Goal: Transaction & Acquisition: Register for event/course

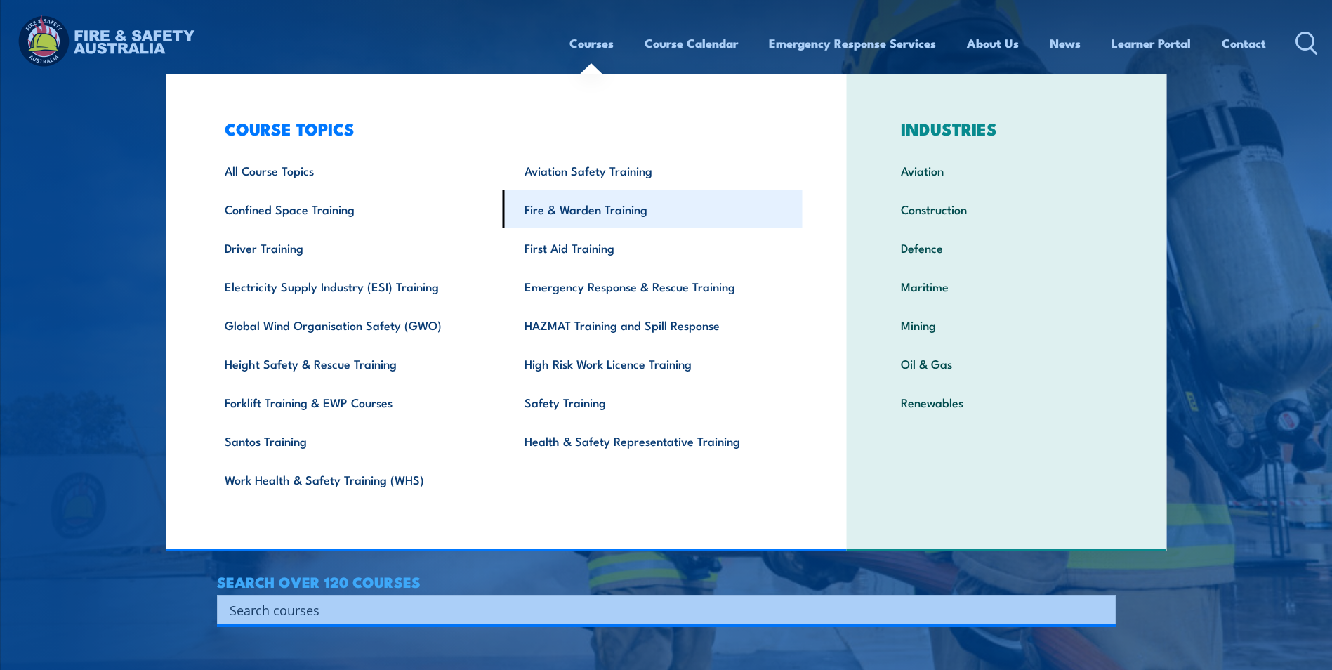
click at [567, 209] on link "Fire & Warden Training" at bounding box center [653, 209] width 300 height 39
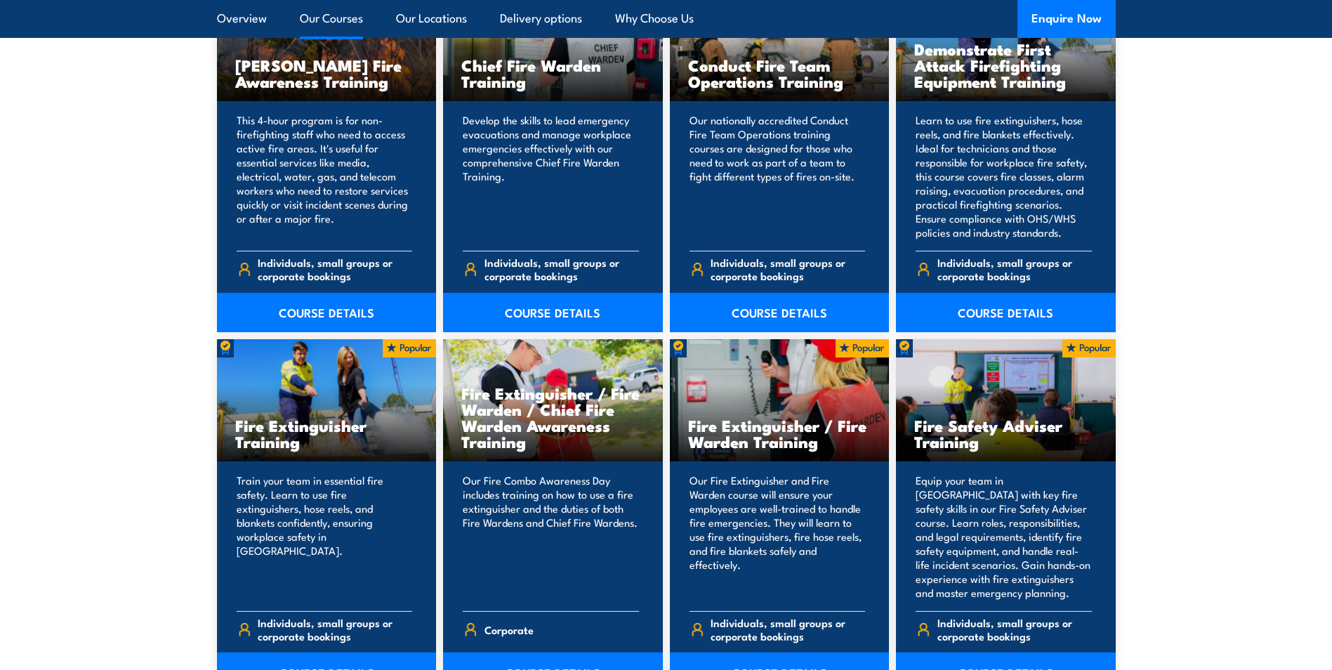
scroll to position [1264, 0]
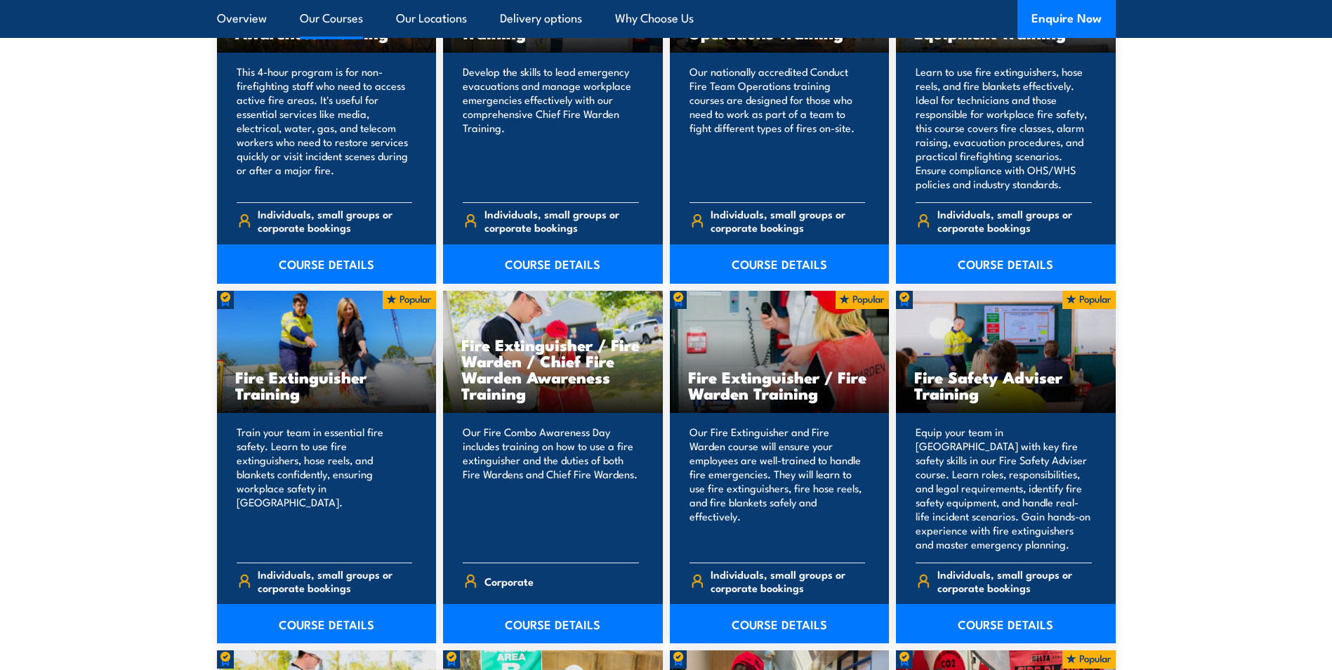
drag, startPoint x: 319, startPoint y: 619, endPoint x: 131, endPoint y: 399, distance: 289.8
click at [319, 618] on link "COURSE DETAILS" at bounding box center [327, 623] width 220 height 39
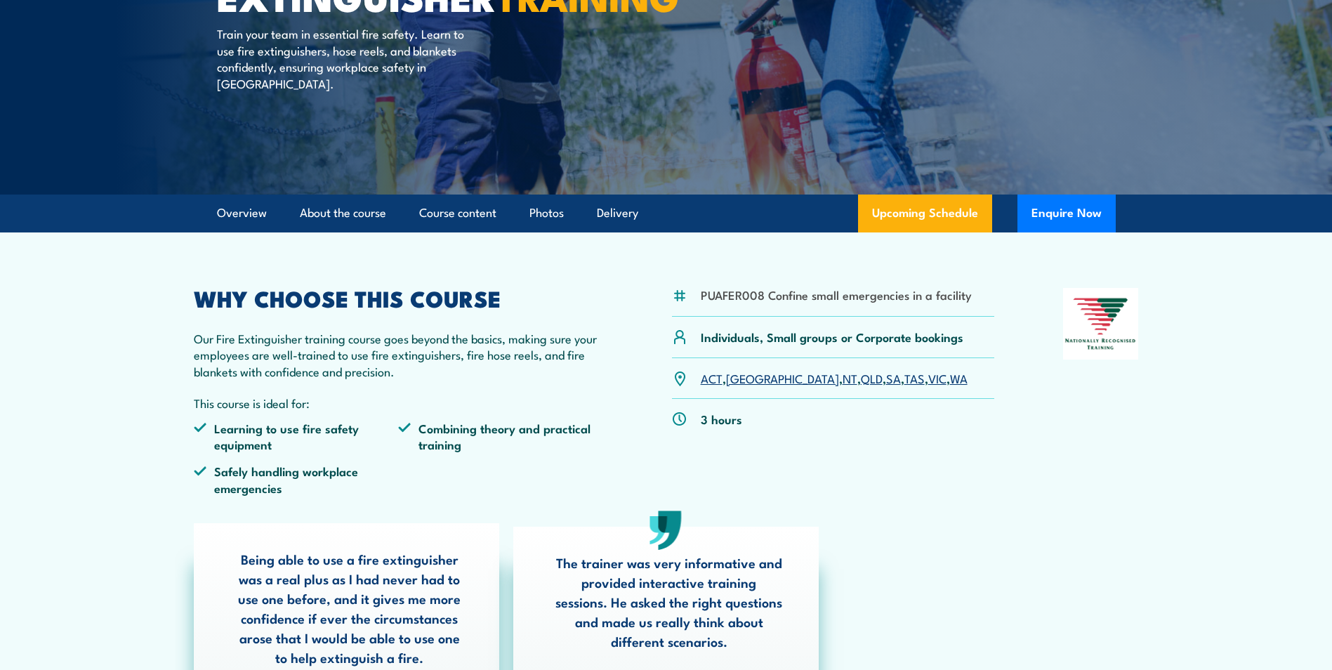
scroll to position [211, 0]
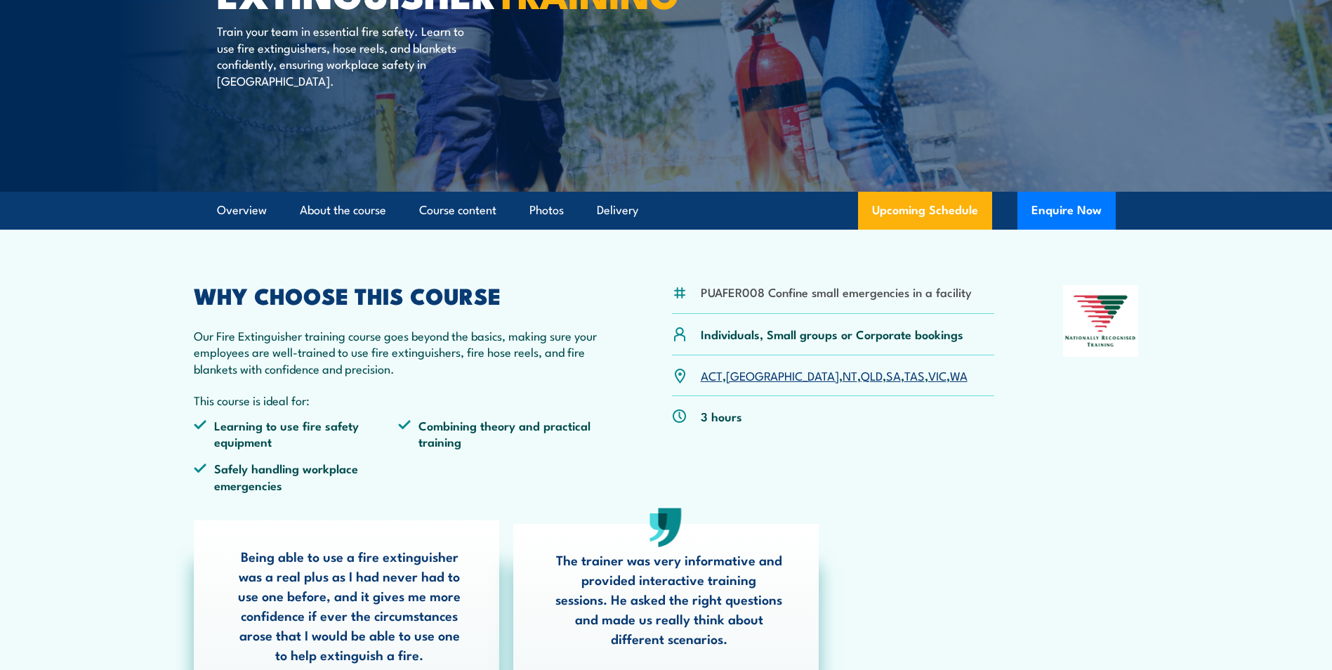
click at [886, 378] on link "SA" at bounding box center [893, 374] width 15 height 17
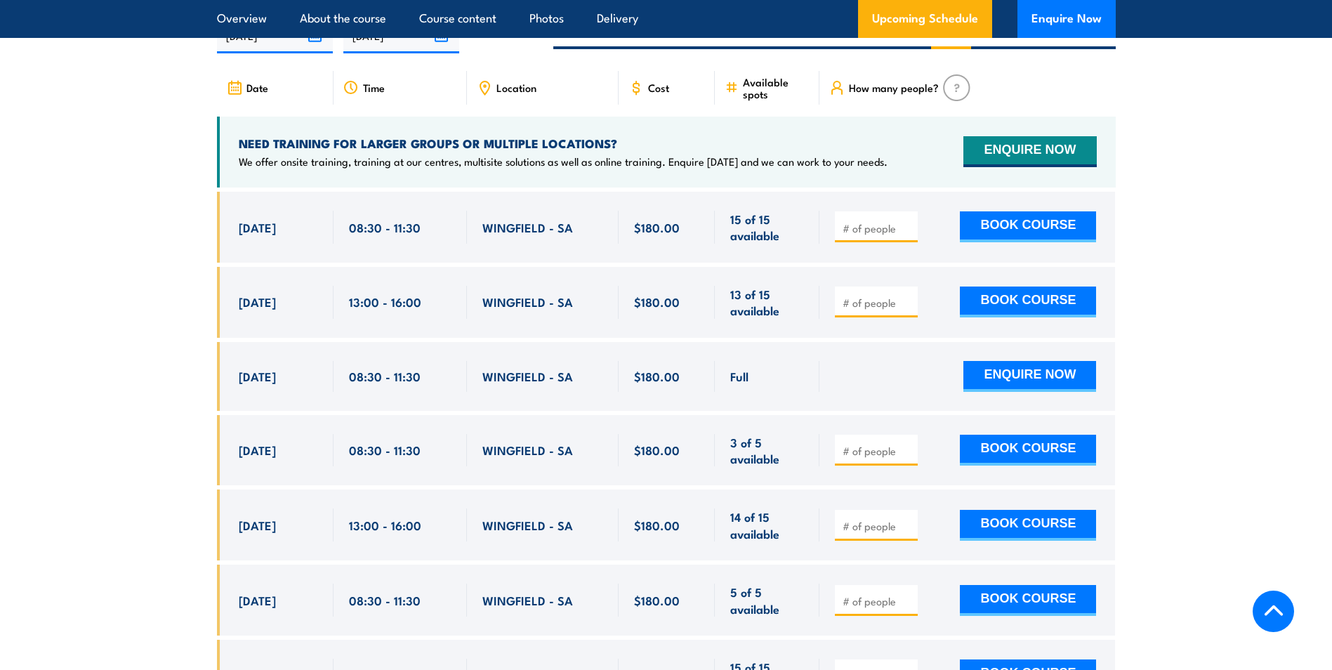
scroll to position [2426, 0]
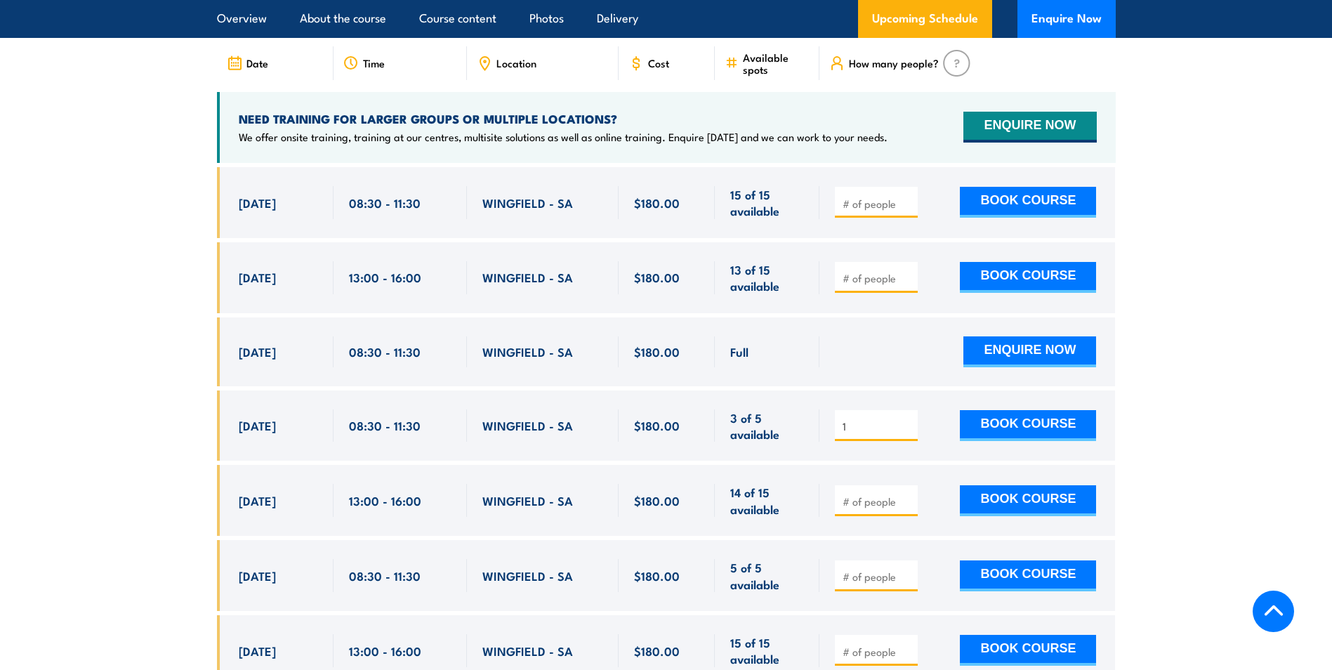
click at [909, 419] on input "1" at bounding box center [877, 426] width 70 height 14
click at [909, 419] on input "2" at bounding box center [877, 426] width 70 height 14
type input "3"
click at [909, 419] on input "3" at bounding box center [877, 426] width 70 height 14
click at [1015, 410] on button "BOOK COURSE" at bounding box center [1028, 425] width 136 height 31
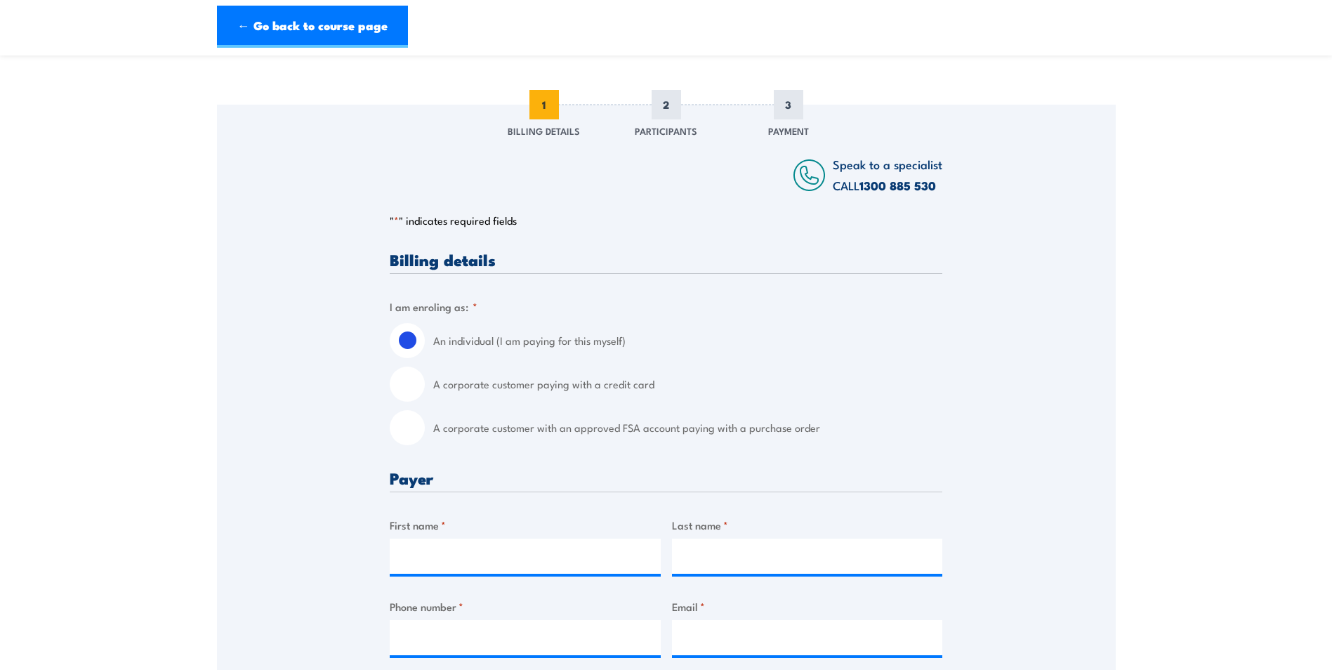
scroll to position [140, 0]
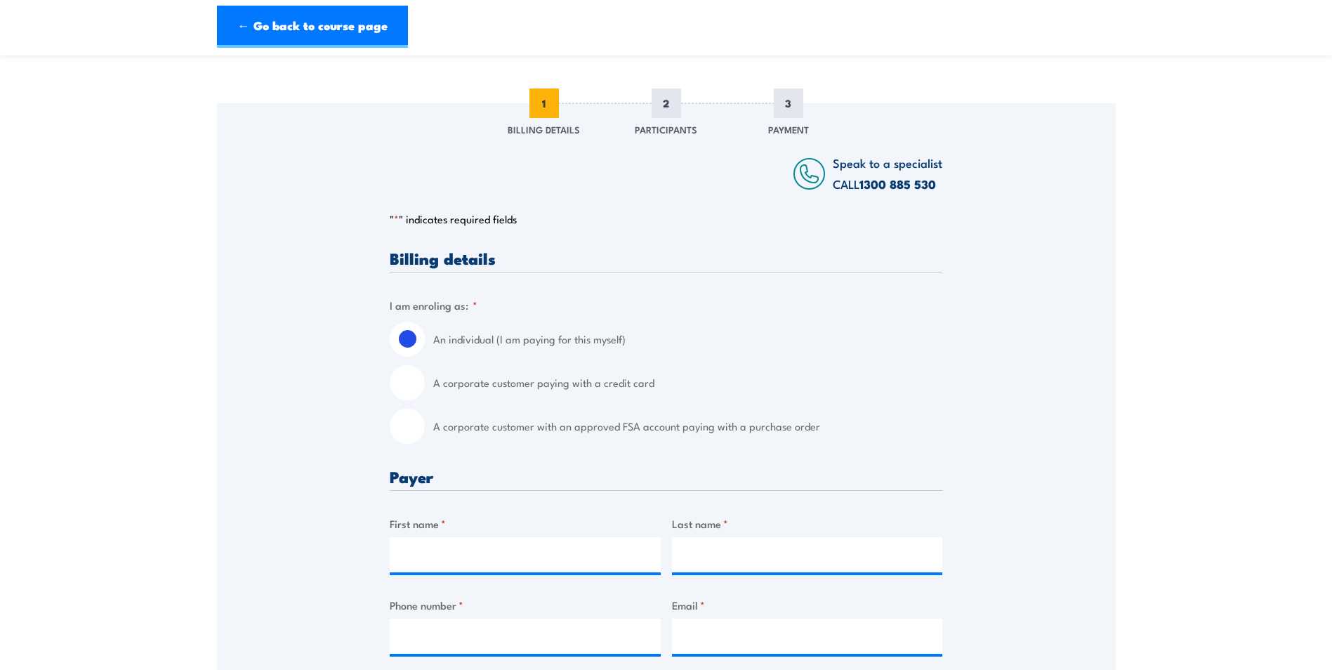
click at [403, 388] on input "A corporate customer paying with a credit card" at bounding box center [407, 382] width 35 height 35
radio input "true"
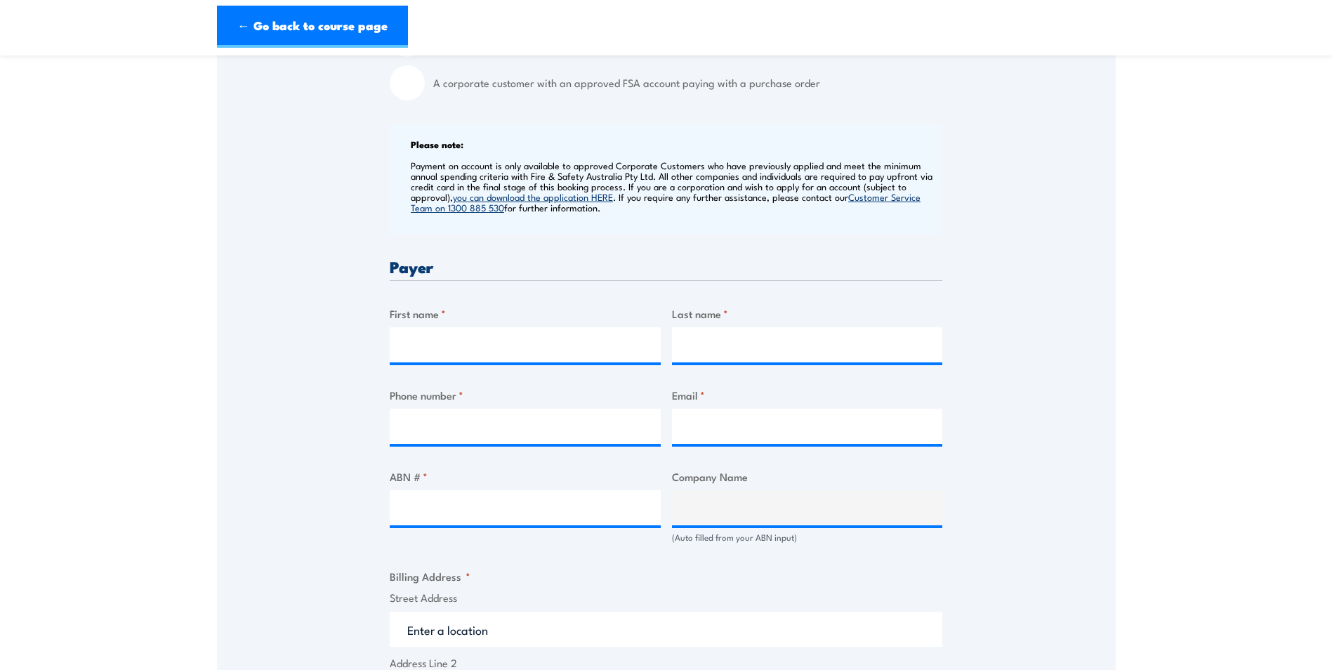
scroll to position [491, 0]
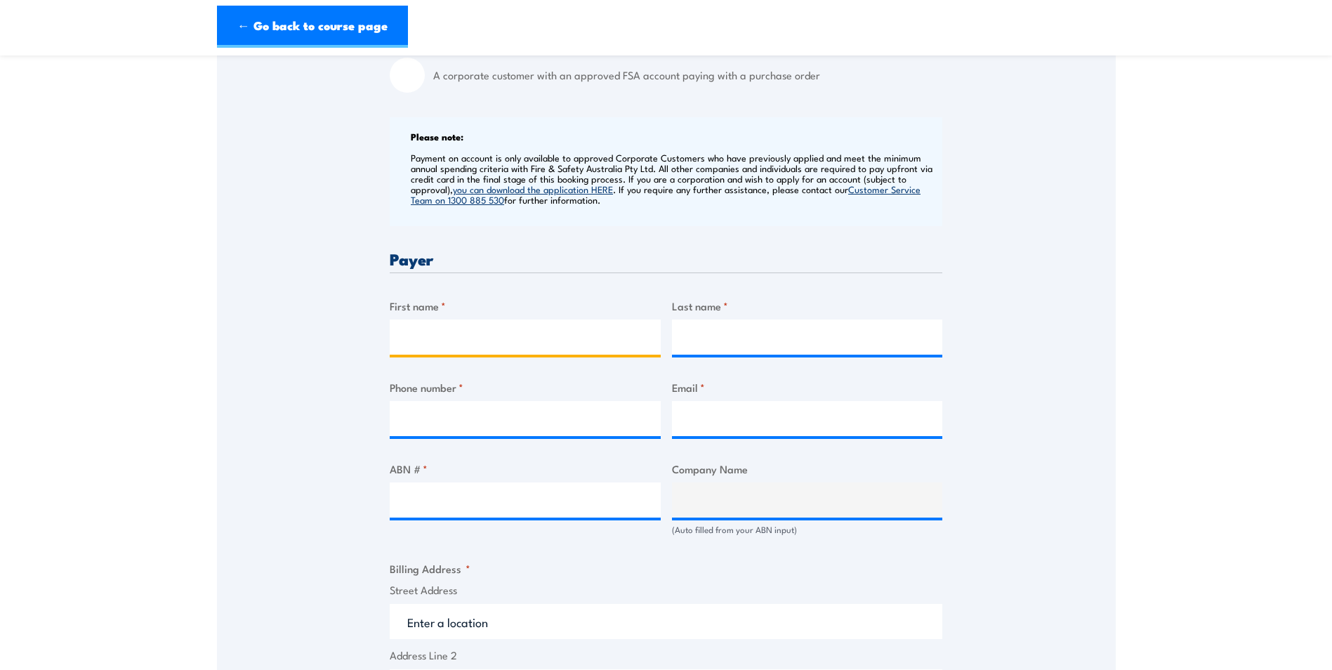
click at [430, 336] on input "First name *" at bounding box center [525, 336] width 271 height 35
type input "Steven"
type input "Lalic"
type input "0437500245"
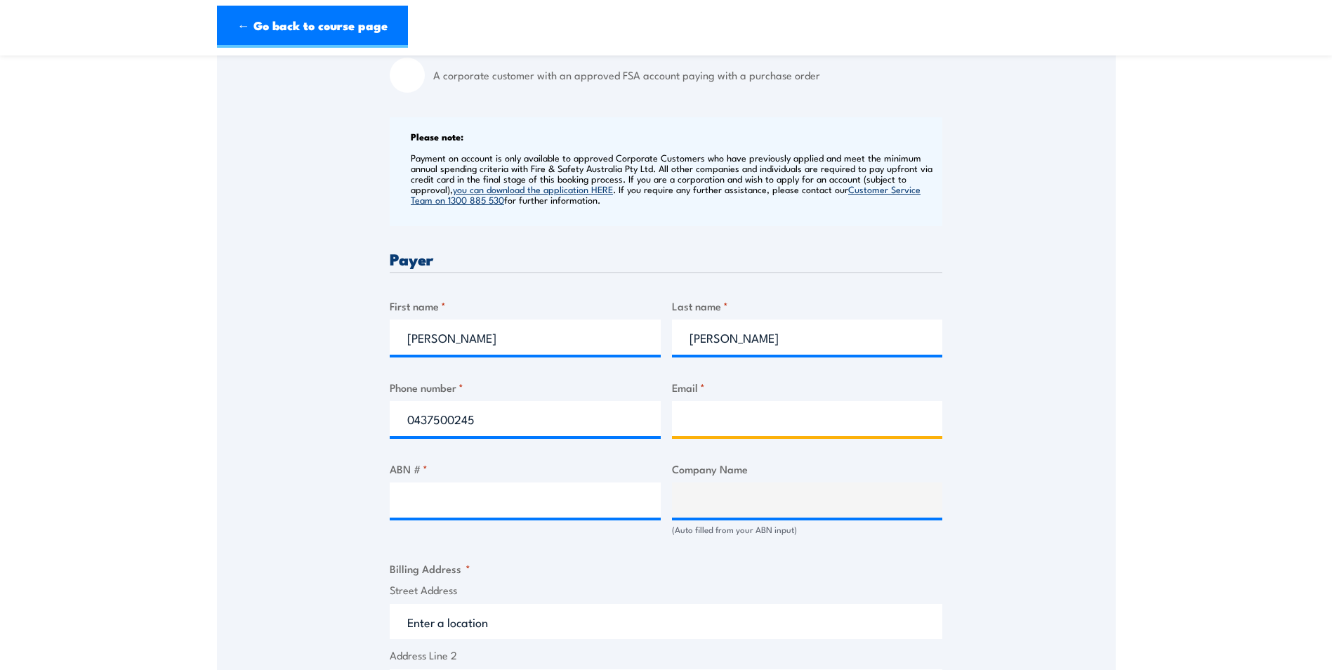
type input "steve.lalic@aurizon.com.au"
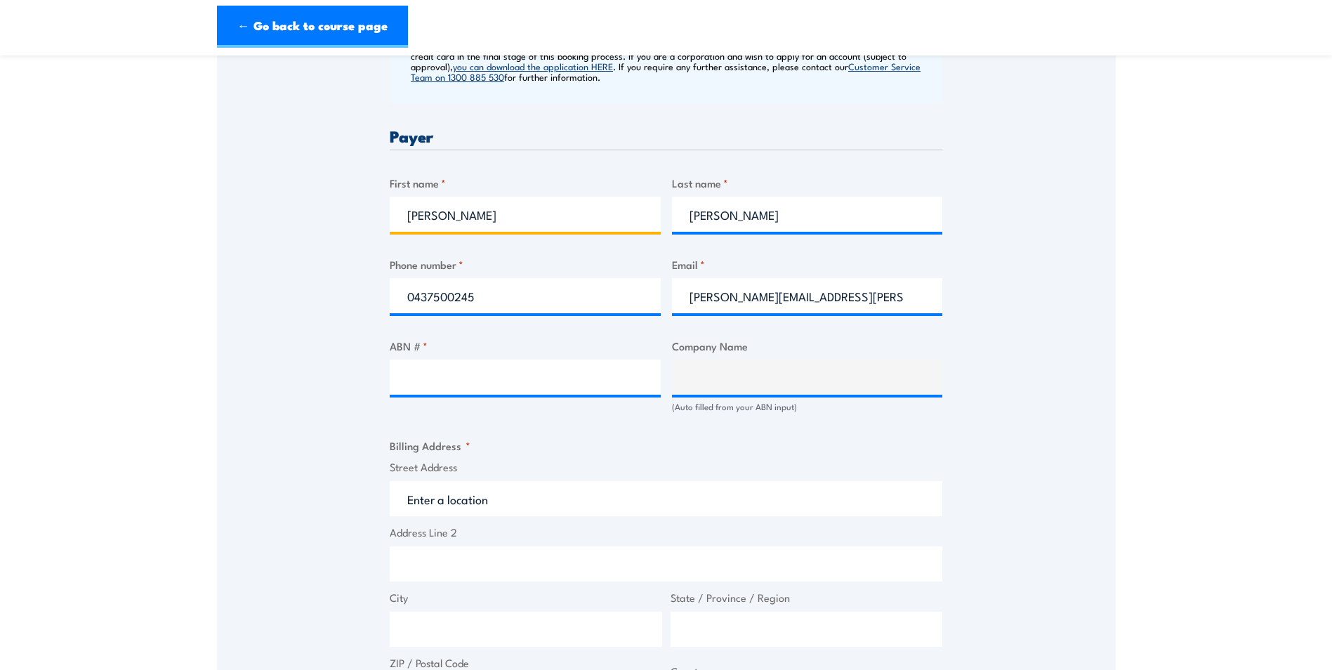
scroll to position [632, 0]
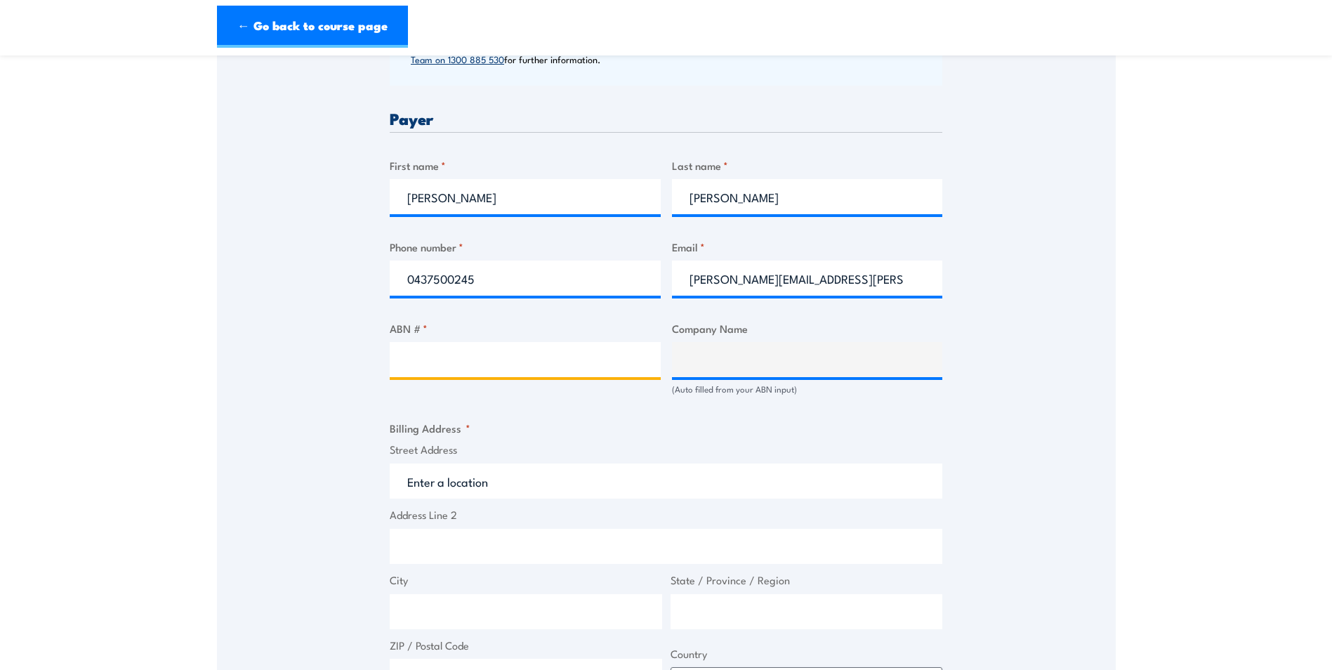
click at [451, 358] on input "ABN # *" at bounding box center [525, 359] width 271 height 35
click at [588, 360] on input "ABN # *" at bounding box center [525, 359] width 271 height 35
type input "17079444296"
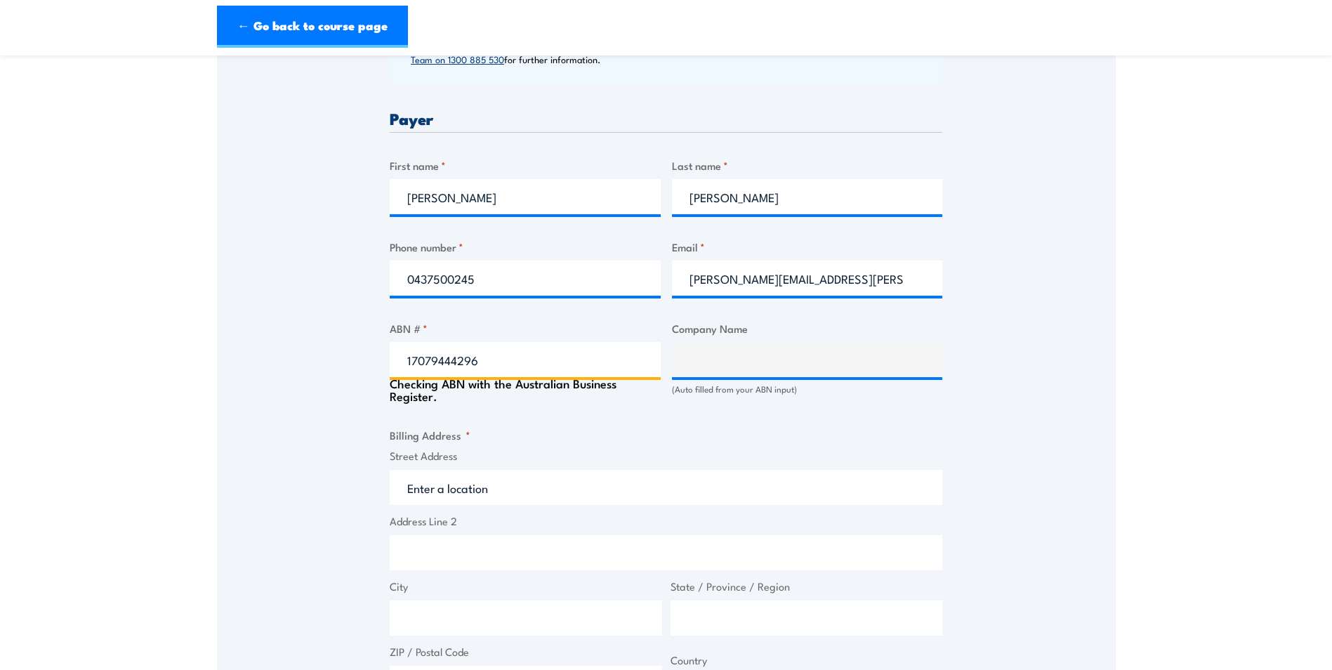
type input "AURIZON BULK CENTRAL PTY LTD"
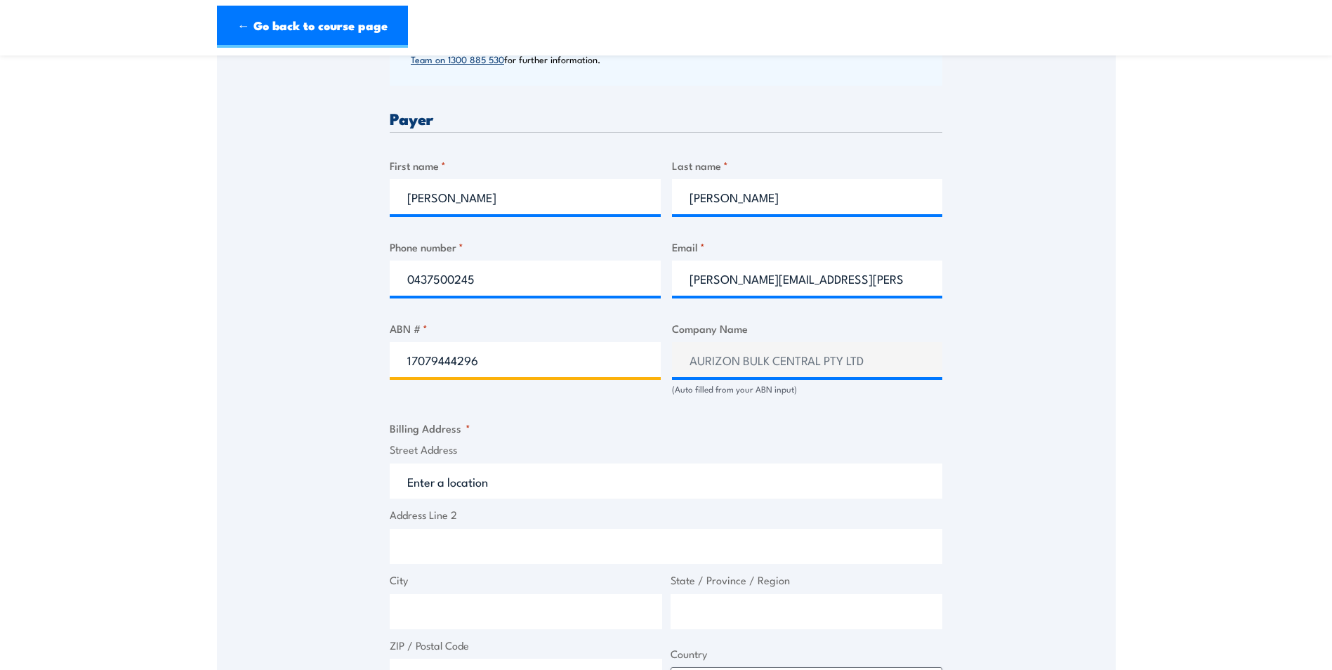
type input "17079444296"
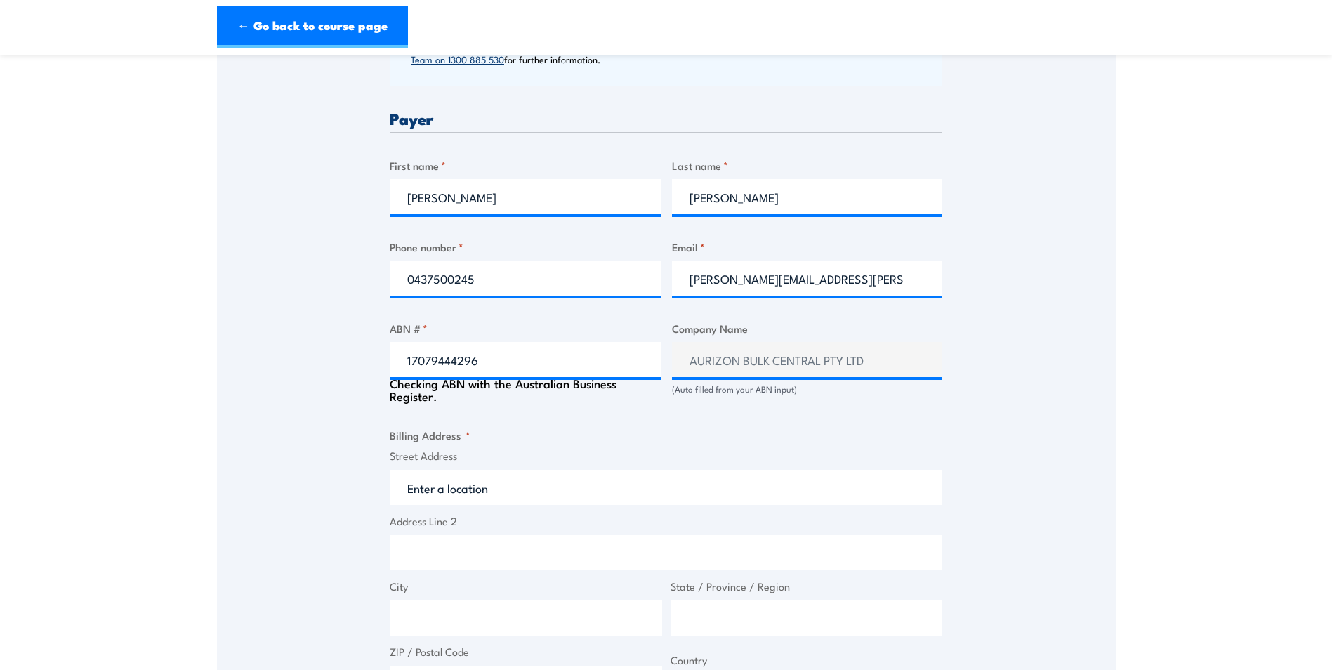
click at [891, 420] on div "Billing details I am enroling as: * An individual (I am paying for this myself)…" at bounding box center [666, 416] width 552 height 1314
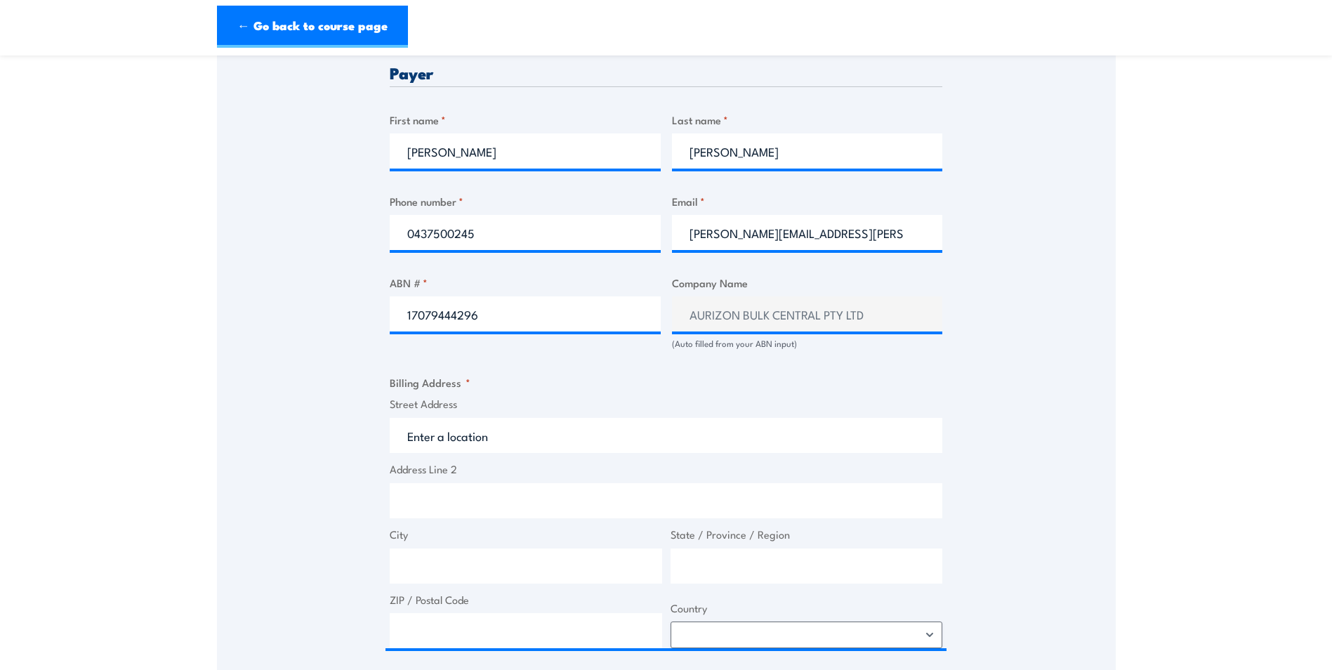
scroll to position [702, 0]
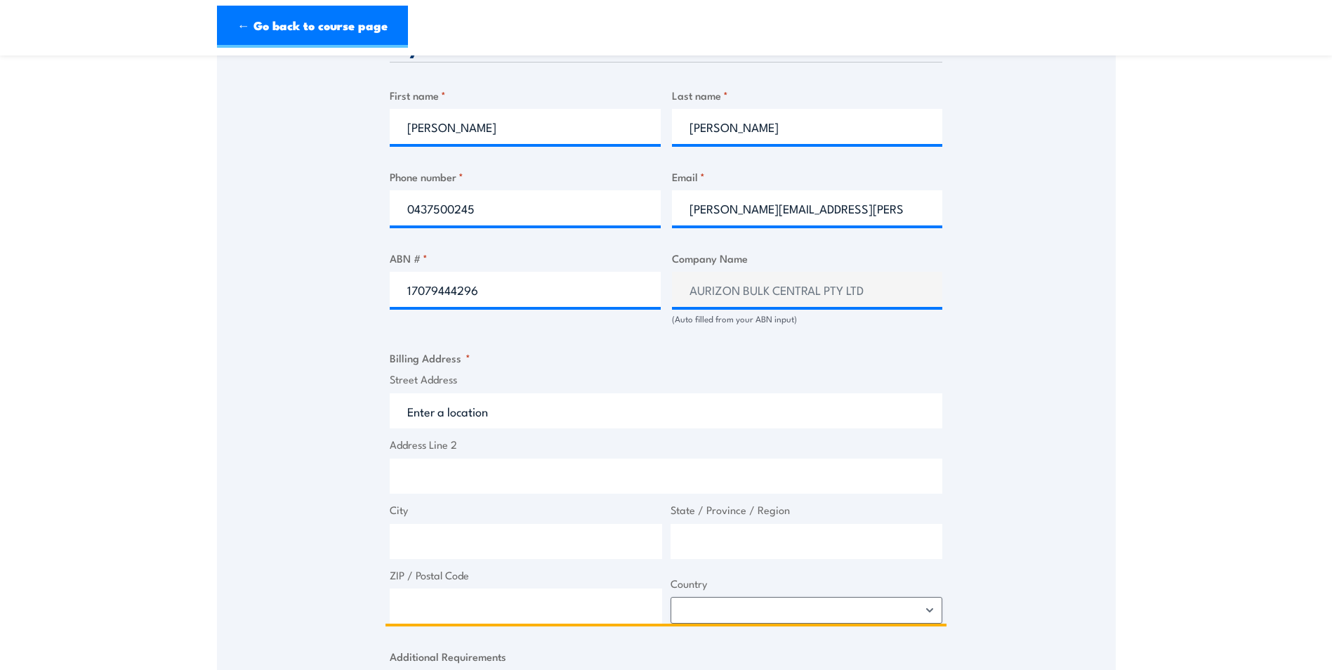
click at [481, 415] on input "Street Address" at bounding box center [666, 410] width 552 height 35
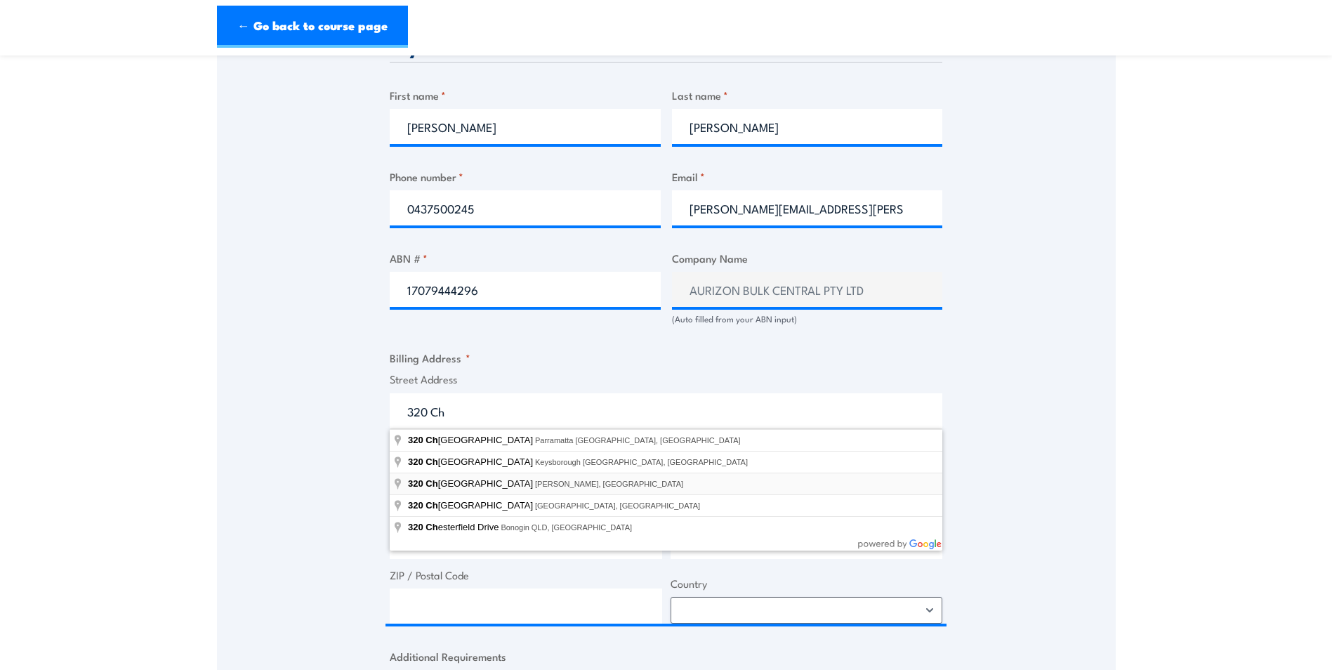
type input "320 Churchill Road, Kilburn SA, Australia"
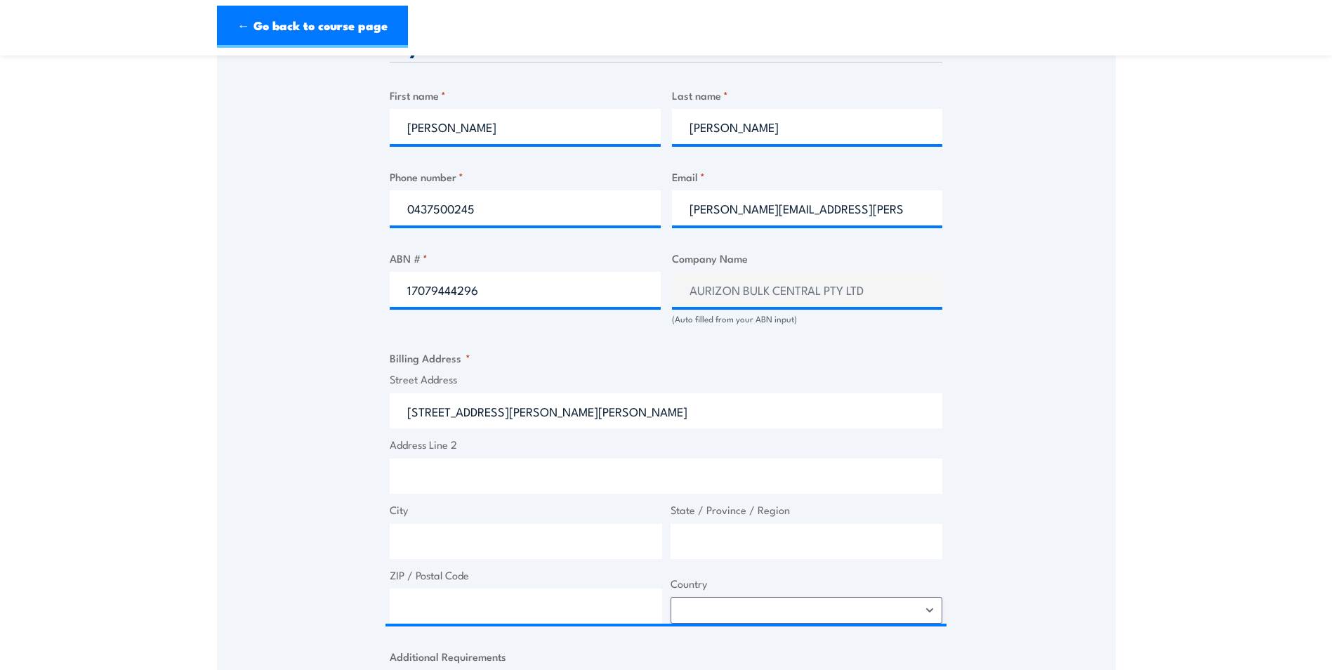
type input "320 Churchill Rd"
type input "Kilburn"
type input "South Australia"
type input "5084"
select select "Australia"
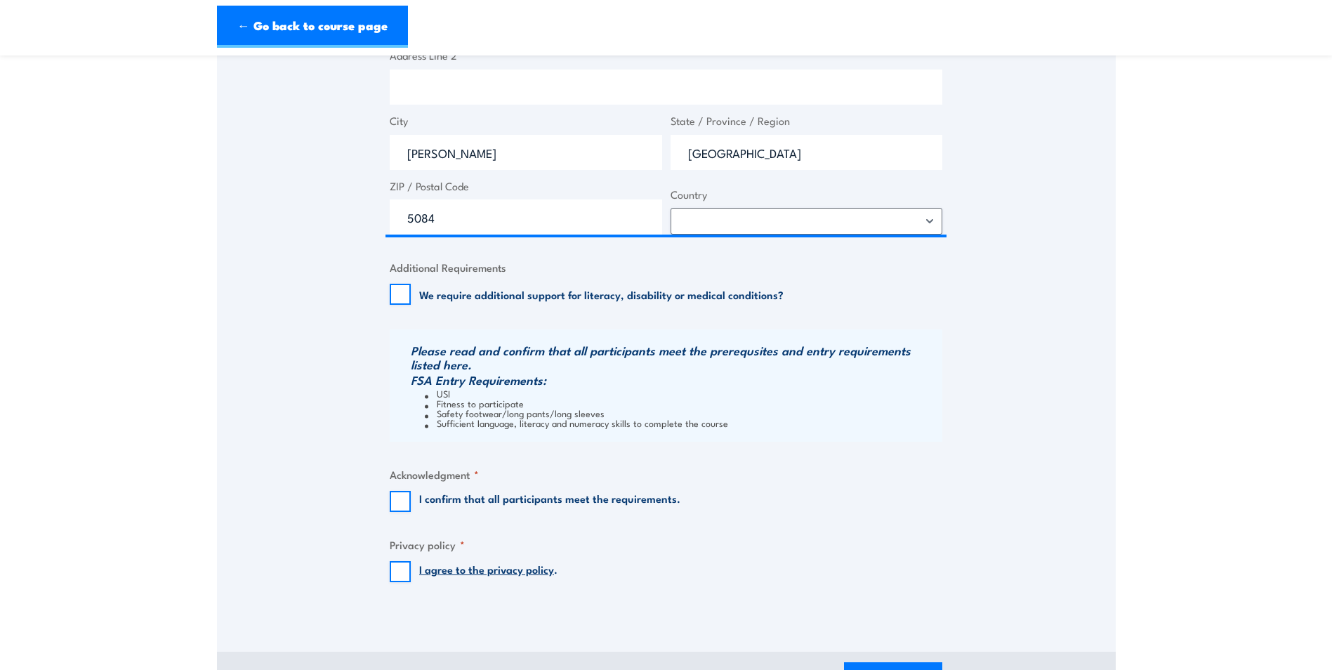
scroll to position [1123, 0]
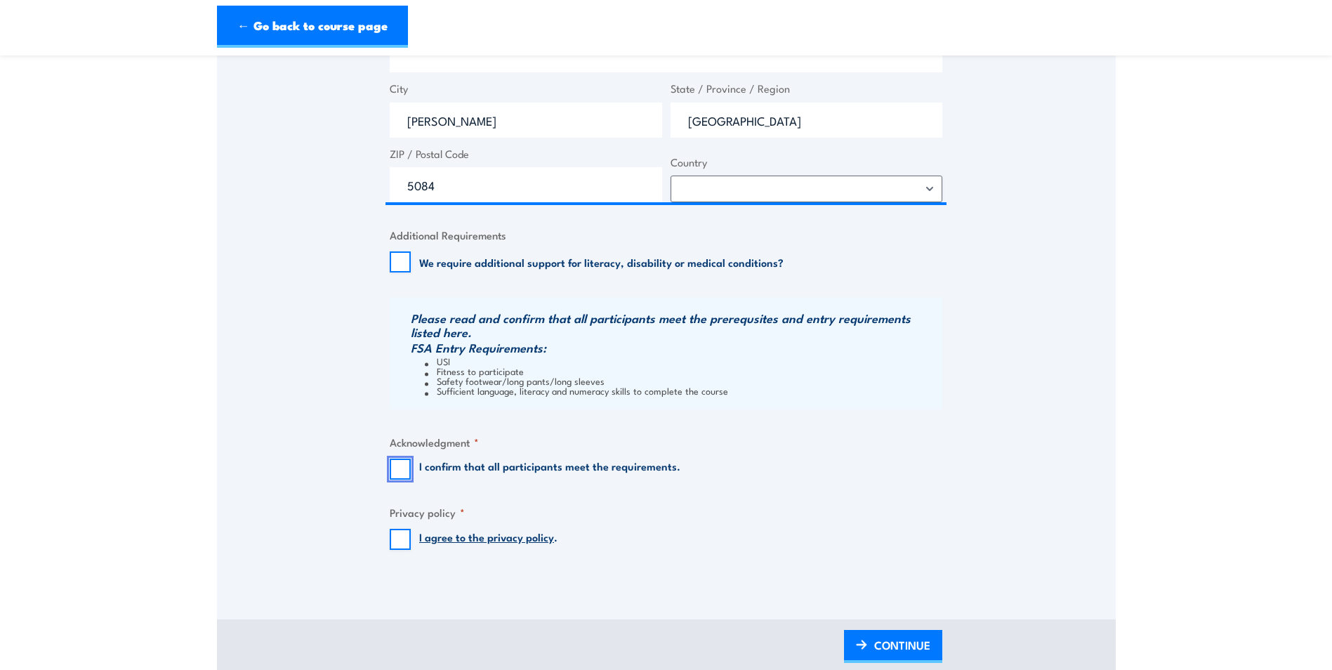
click at [393, 463] on input "I confirm that all participants meet the requirements." at bounding box center [400, 468] width 21 height 21
checkbox input "true"
click at [400, 538] on input "I agree to the privacy policy ." at bounding box center [400, 539] width 21 height 21
checkbox input "true"
drag, startPoint x: 888, startPoint y: 647, endPoint x: 899, endPoint y: 615, distance: 34.0
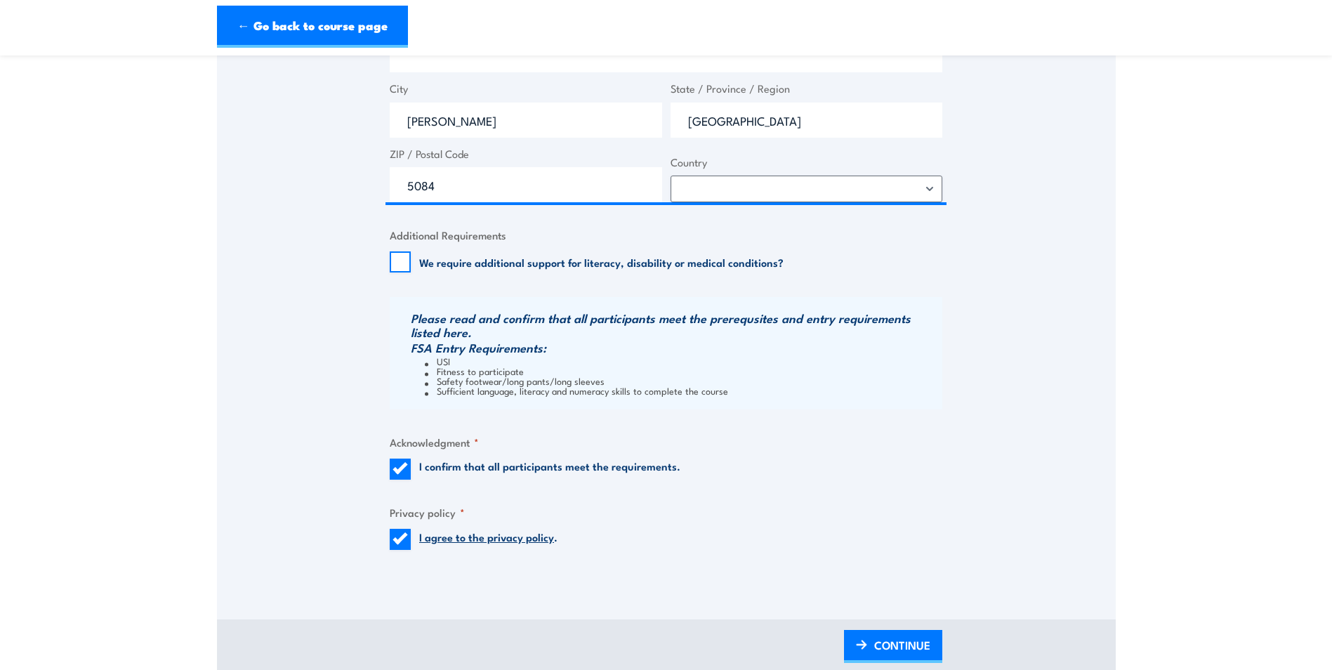
click at [888, 645] on span "CONTINUE" at bounding box center [902, 644] width 56 height 37
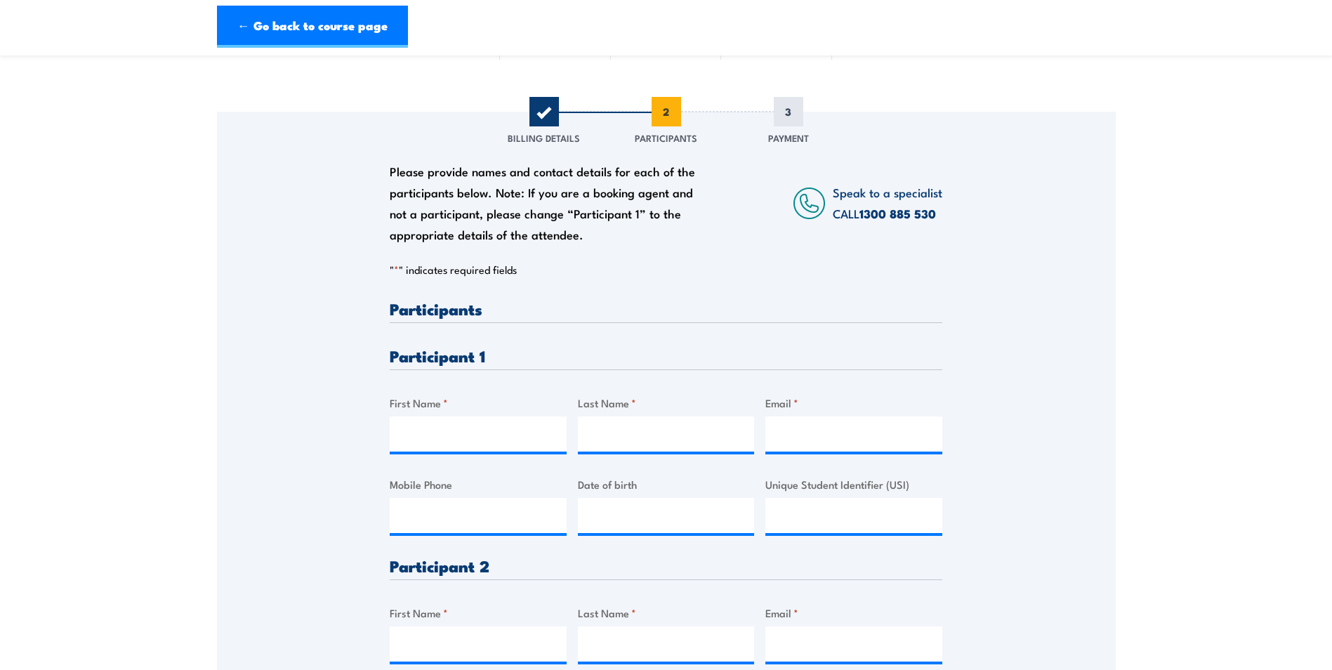
scroll to position [140, 0]
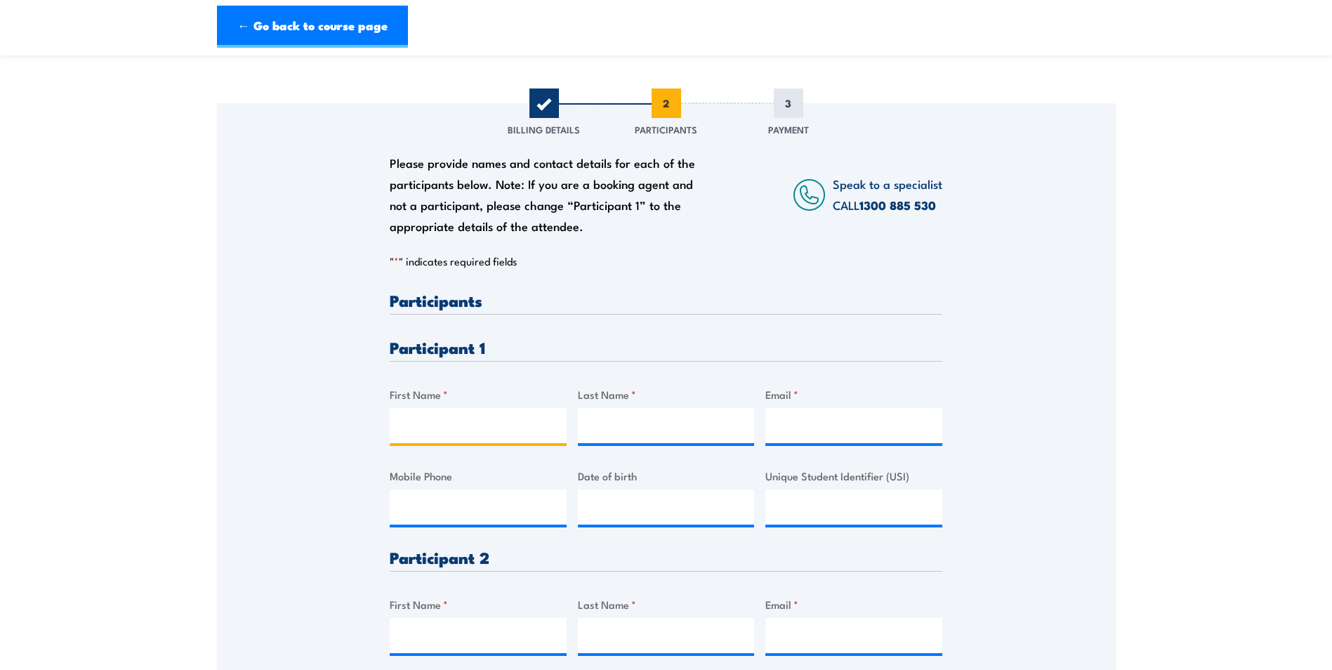
click at [444, 425] on input "First Name *" at bounding box center [478, 425] width 177 height 35
type input "Andrew"
type input "Strawbridge"
type input "andystraws04@gmail.com"
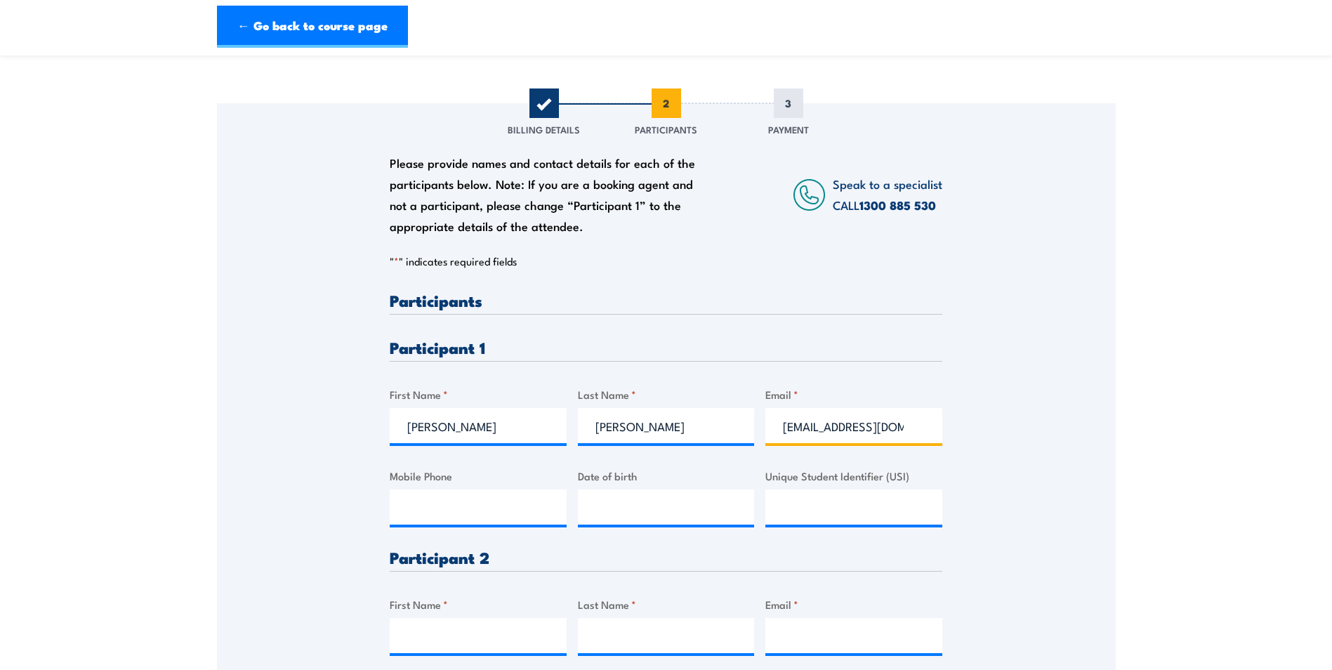
type input "0438781917"
type input "__/__/____"
click at [635, 504] on input "__/__/____" at bounding box center [666, 506] width 177 height 35
type input "__/__/____"
click at [616, 500] on input "__/__/____" at bounding box center [666, 506] width 177 height 35
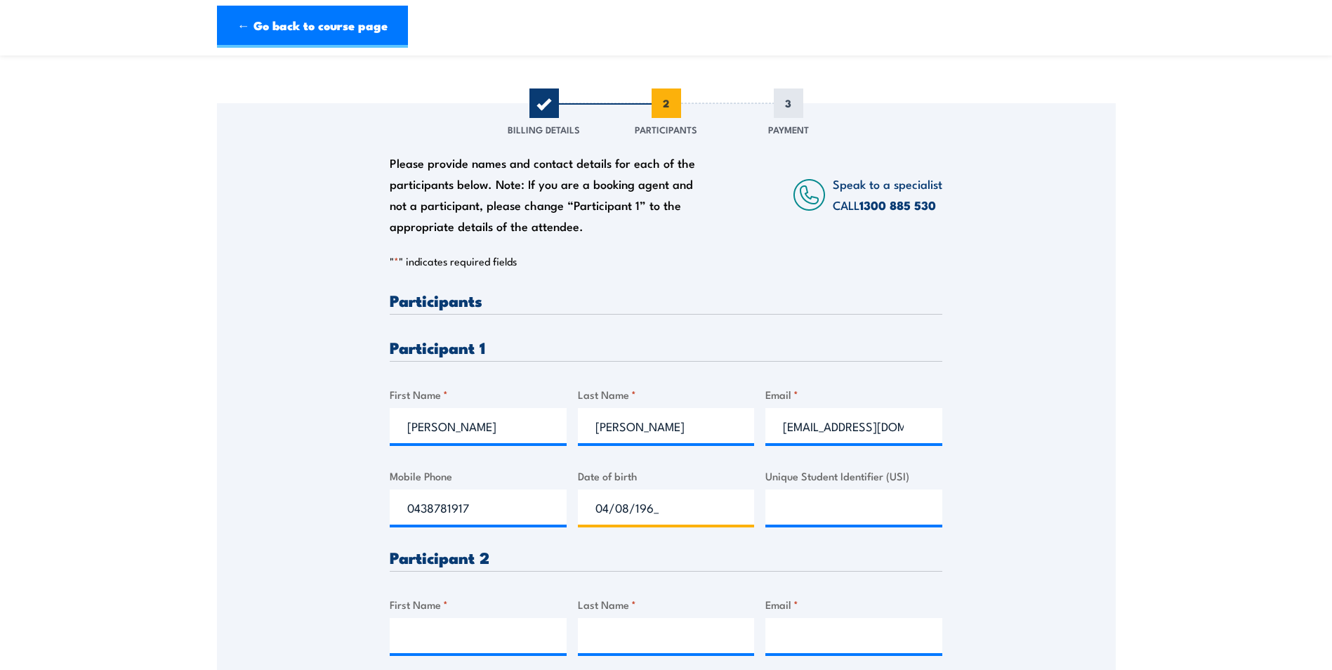
type input "04/08/1967"
click at [954, 577] on div "Please provide names and contact details for each of the participants below. No…" at bounding box center [666, 538] width 899 height 870
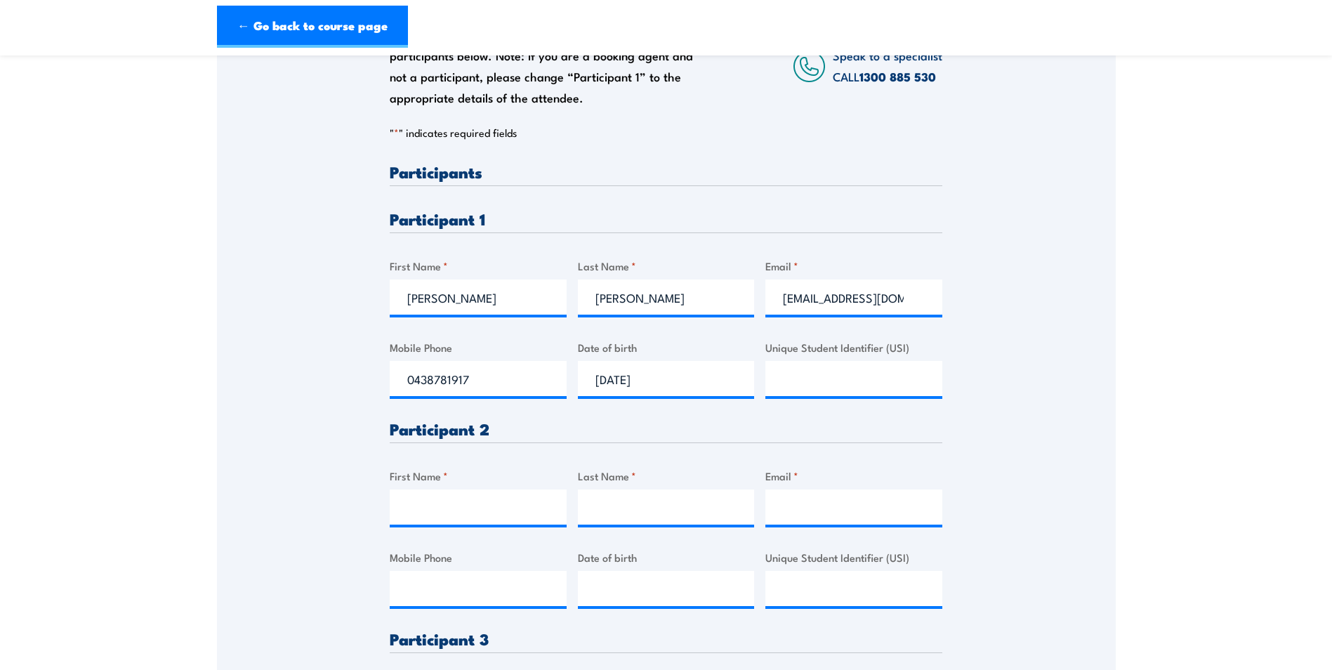
scroll to position [281, 0]
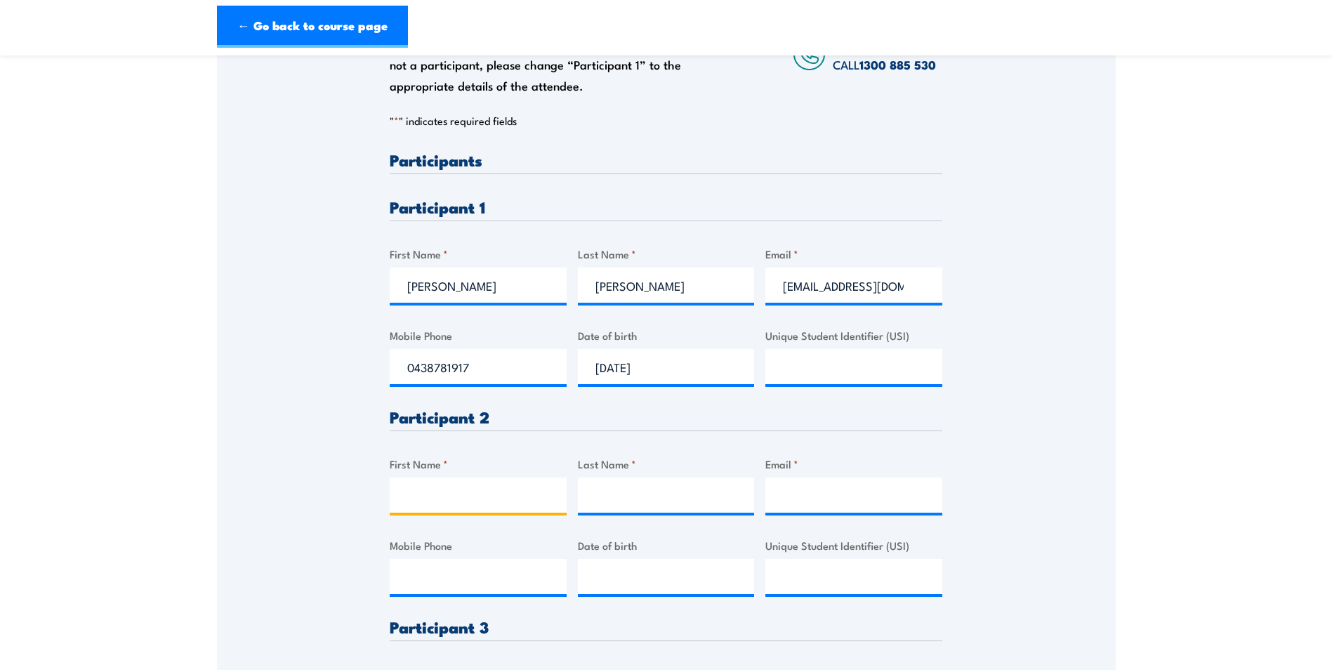
click at [416, 499] on input "First Name *" at bounding box center [478, 494] width 177 height 35
click at [423, 486] on input "First Name *" at bounding box center [478, 494] width 177 height 35
type input "Steven"
click at [609, 490] on input "Last Name *" at bounding box center [666, 494] width 177 height 35
type input "Gray"
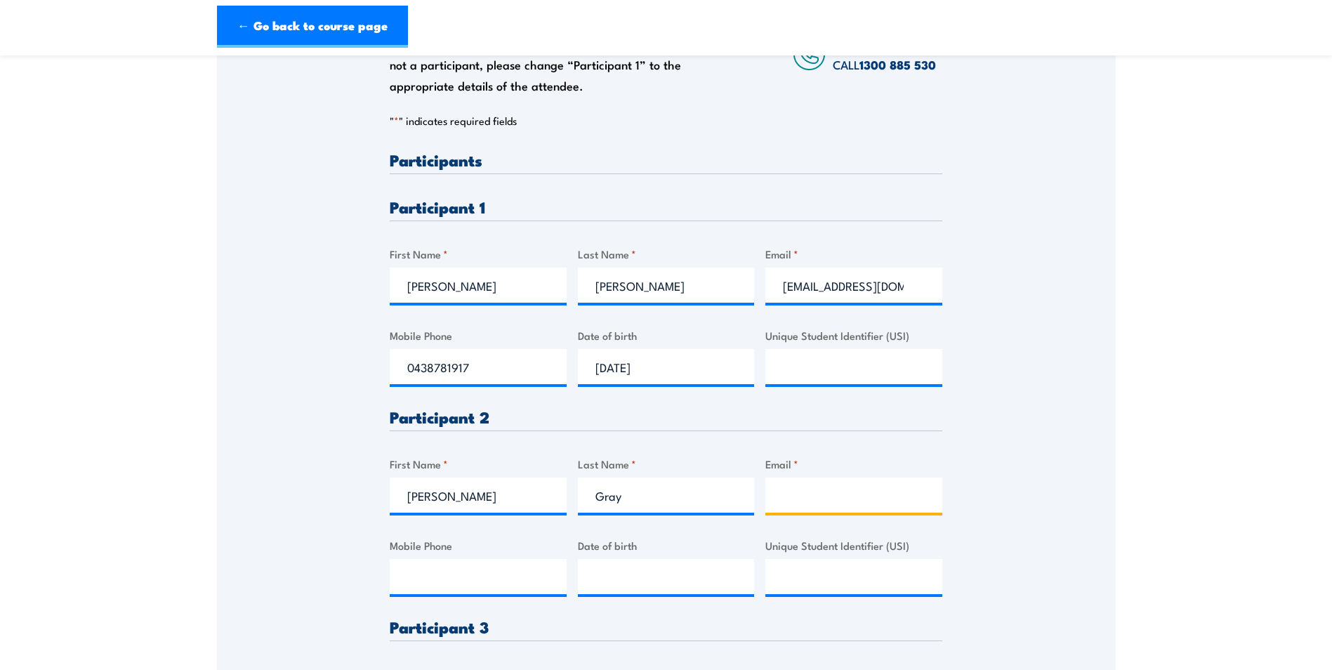
click at [816, 501] on input "Email *" at bounding box center [853, 494] width 177 height 35
type input "steeba72@gmail.com"
click at [475, 569] on input "Mobile Phone" at bounding box center [478, 576] width 177 height 35
type input "0417926246"
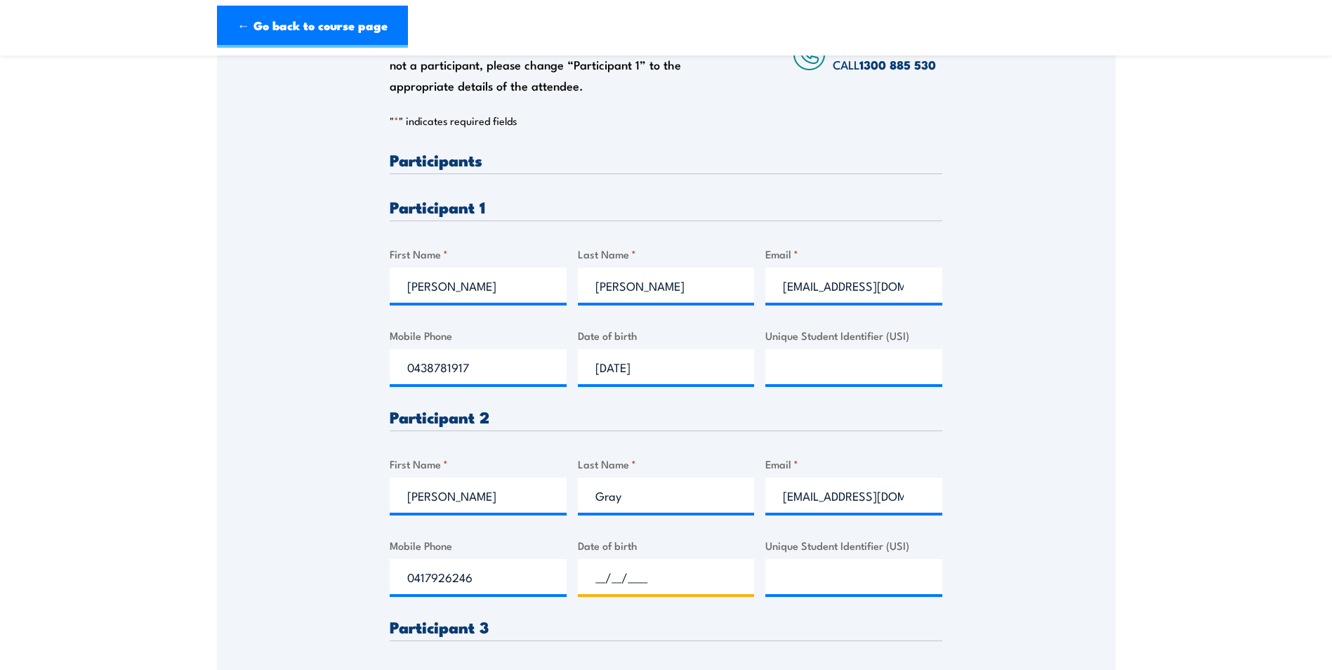
click at [644, 580] on input "__/__/____" at bounding box center [666, 576] width 177 height 35
type input "27/12/1972"
click at [986, 579] on div "Please provide names and contact details for each of the participants below. No…" at bounding box center [666, 398] width 899 height 870
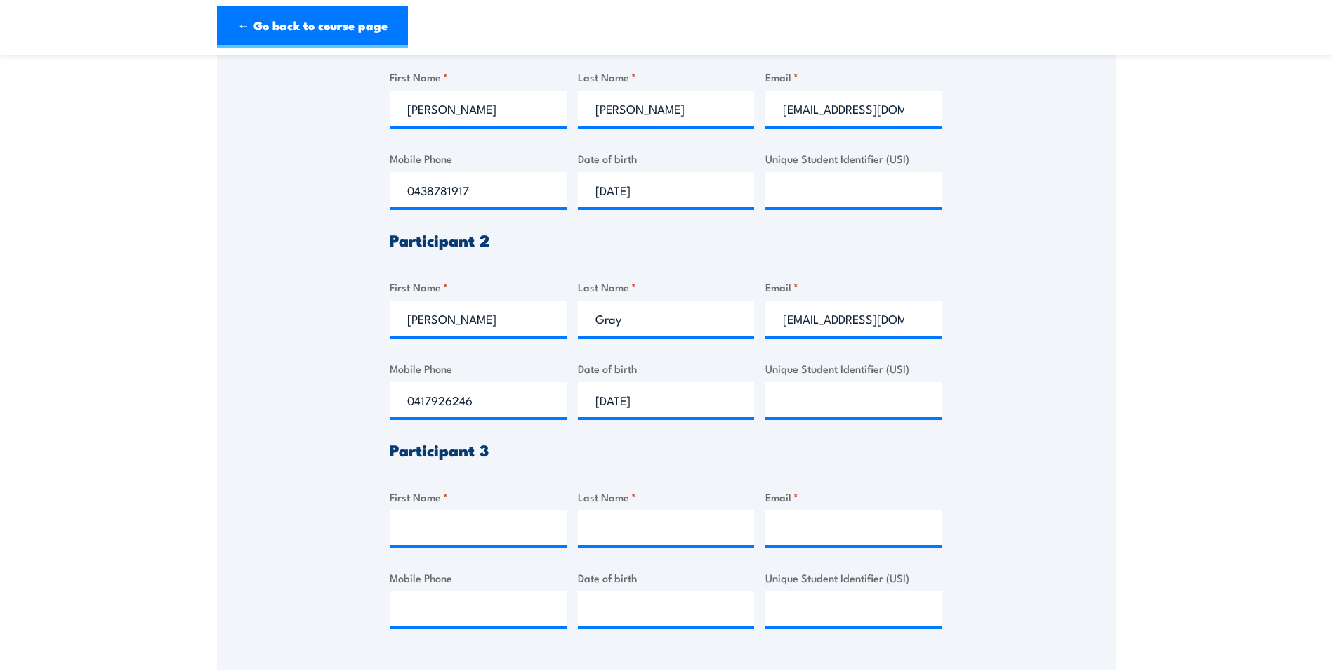
scroll to position [491, 0]
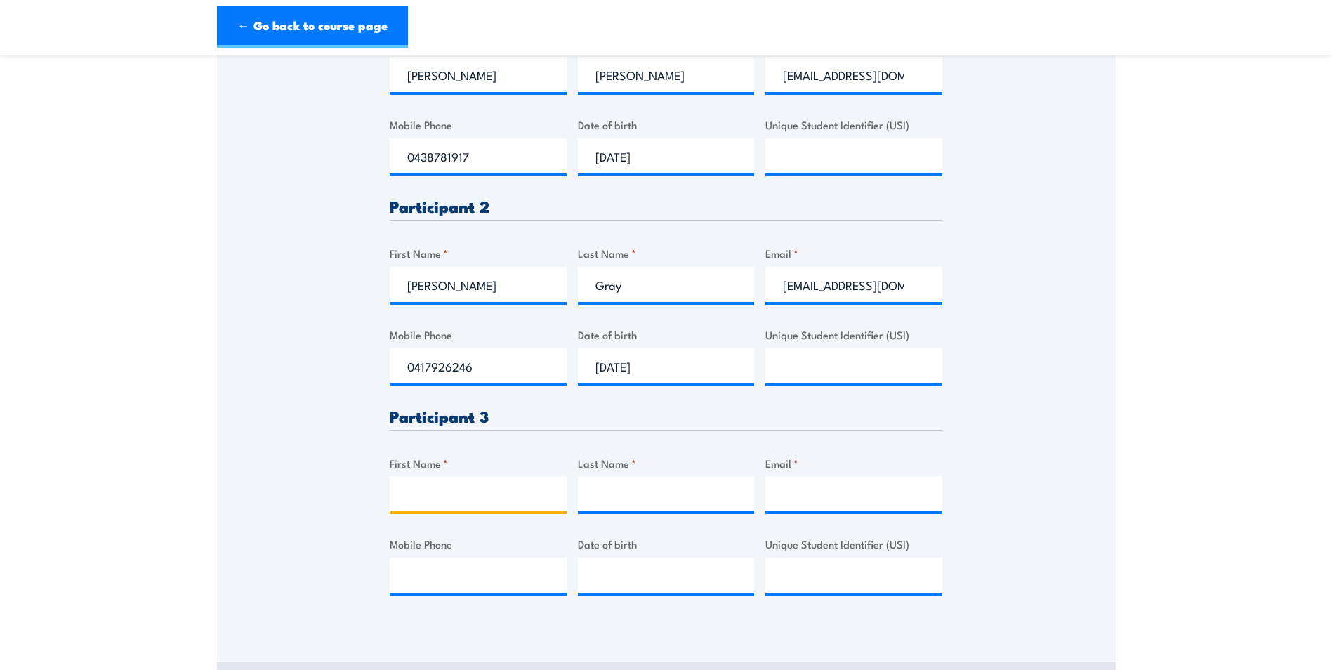
click at [430, 503] on input "First Name *" at bounding box center [478, 493] width 177 height 35
type input "Jason"
click at [680, 489] on input "Last Name *" at bounding box center [666, 493] width 177 height 35
type input "Philips"
click at [786, 491] on input "Email *" at bounding box center [853, 493] width 177 height 35
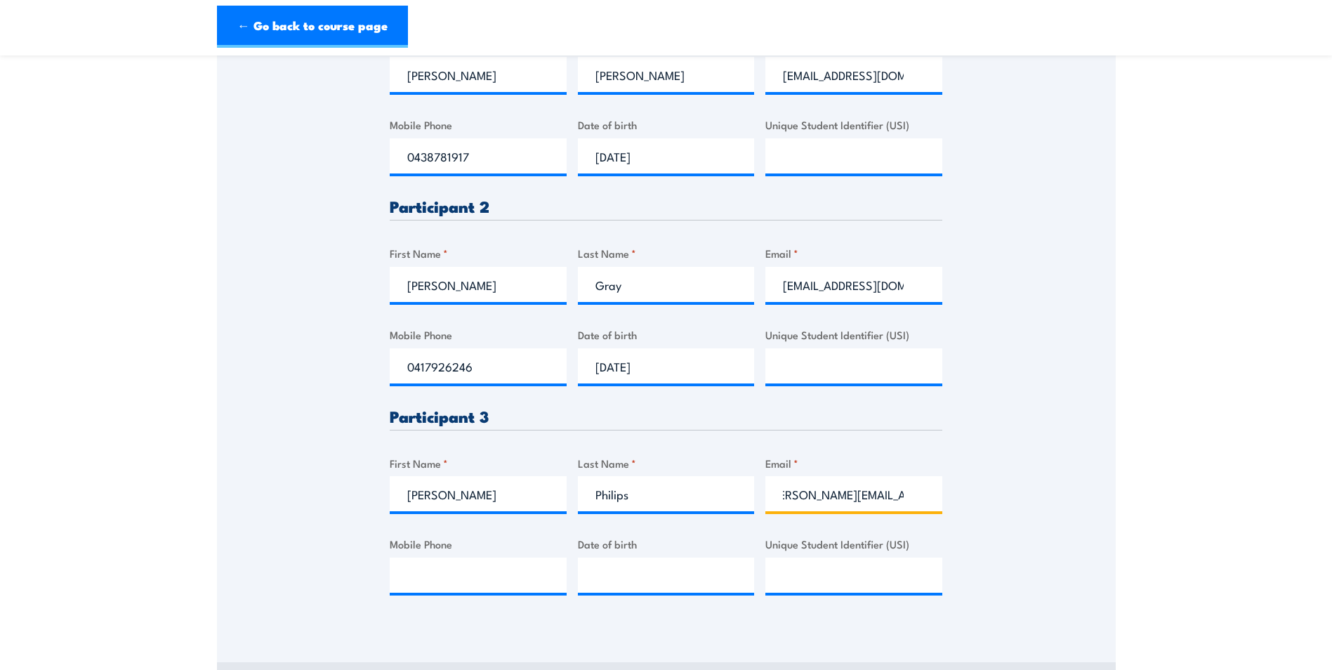
scroll to position [0, 22]
type input "steve.lalic@aurizon.com.au"
click at [496, 578] on input "Mobile Phone" at bounding box center [478, 574] width 177 height 35
type input "0437500245"
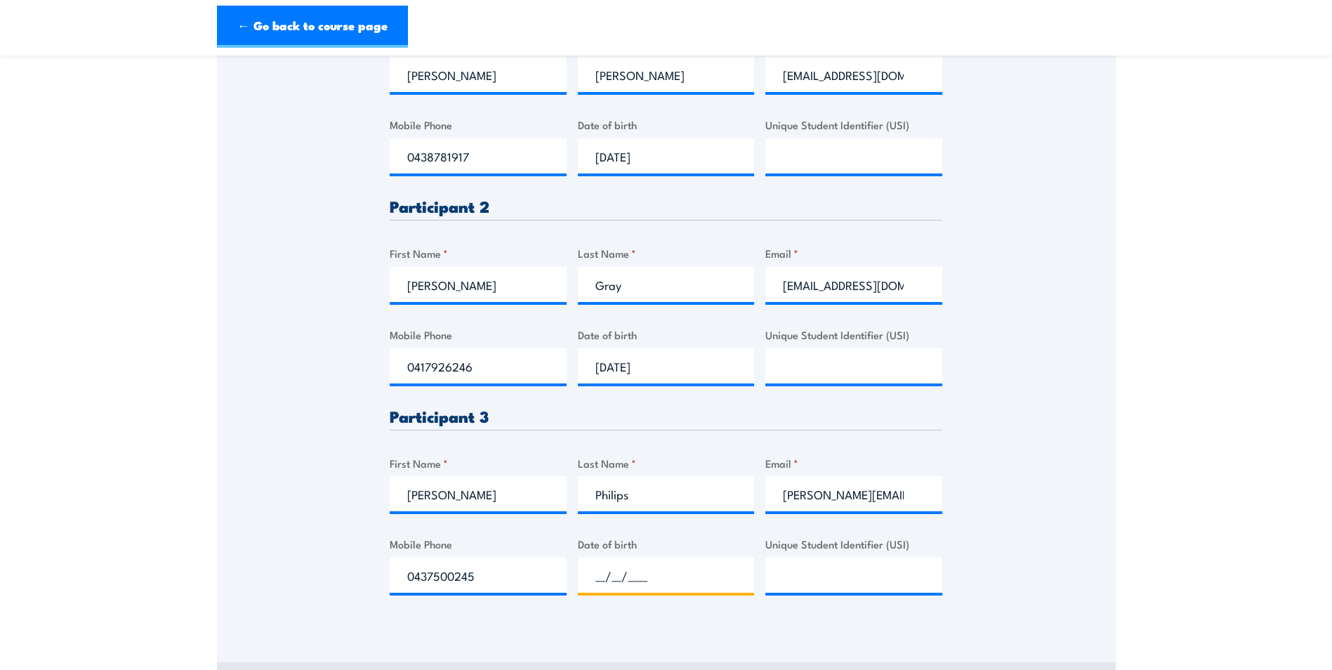
click at [649, 573] on input "__/__/____" at bounding box center [666, 574] width 177 height 35
type input "16/02/1975"
click at [1047, 505] on div "Please provide names and contact details for each of the participants below. No…" at bounding box center [666, 187] width 899 height 870
click at [1046, 494] on div "Please provide names and contact details for each of the participants below. No…" at bounding box center [666, 187] width 899 height 870
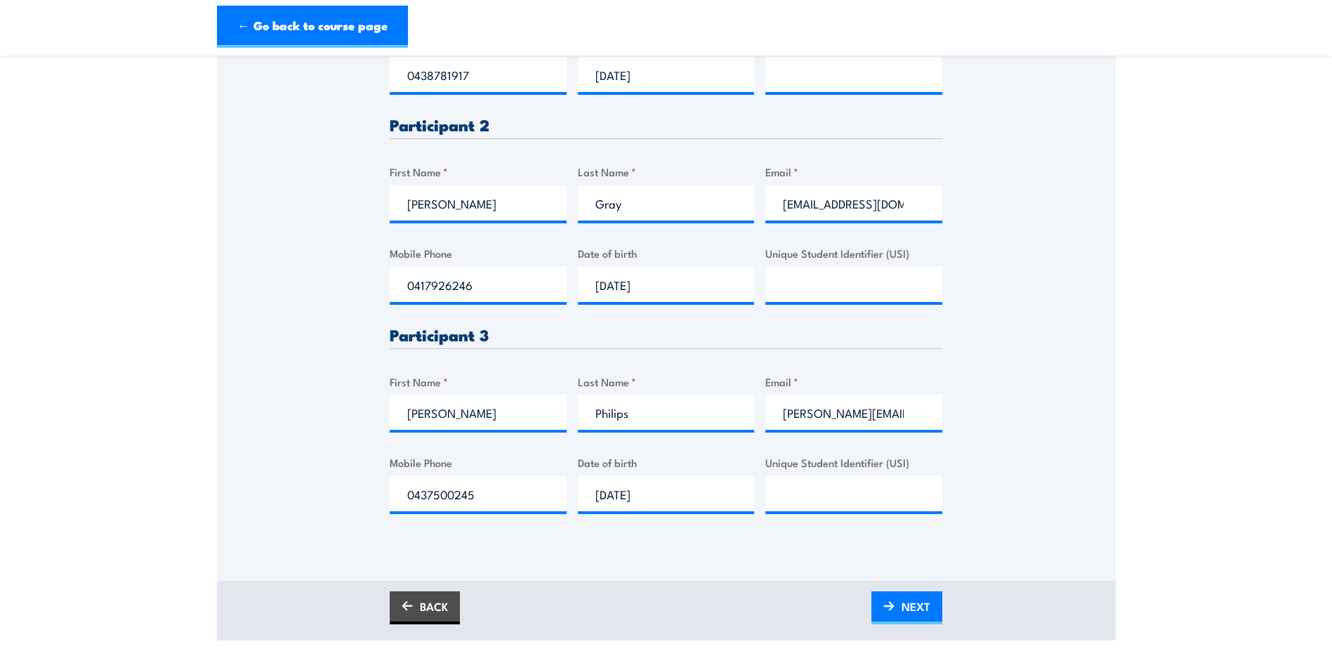
scroll to position [702, 0]
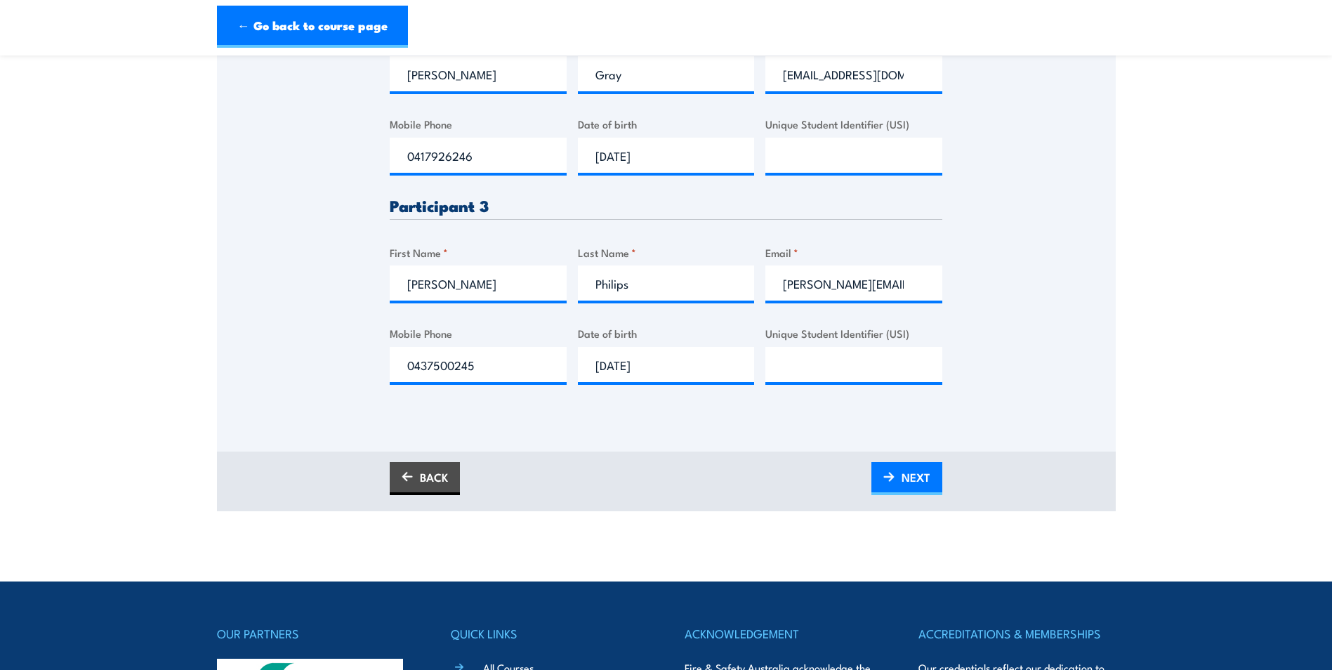
drag, startPoint x: 912, startPoint y: 483, endPoint x: 1014, endPoint y: 343, distance: 173.3
click at [913, 481] on span "NEXT" at bounding box center [915, 476] width 29 height 37
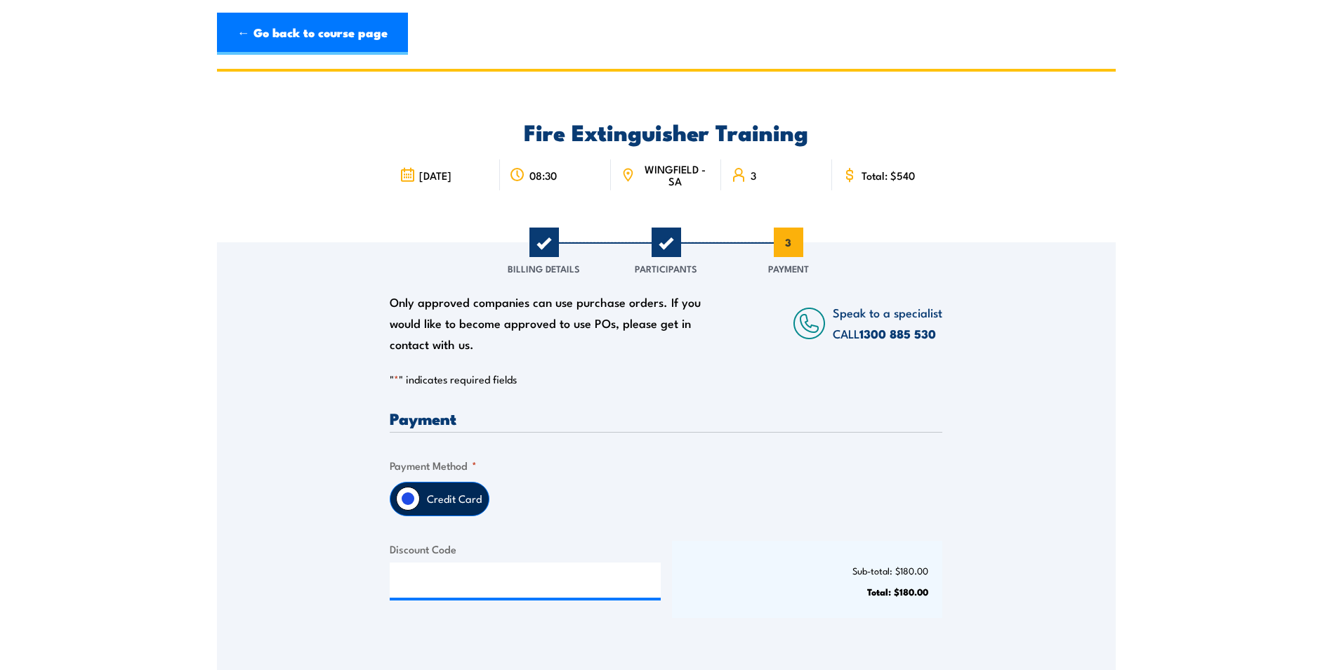
scroll to position [0, 0]
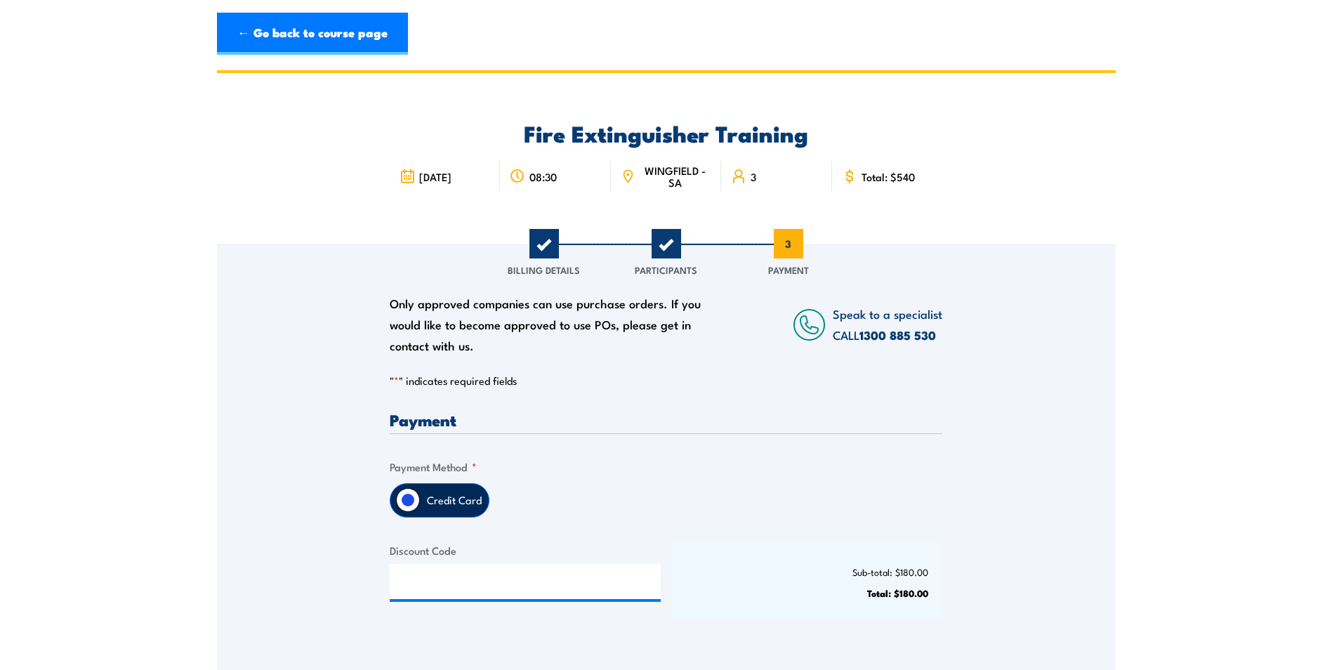
click at [410, 494] on input "Credit Card" at bounding box center [408, 500] width 24 height 24
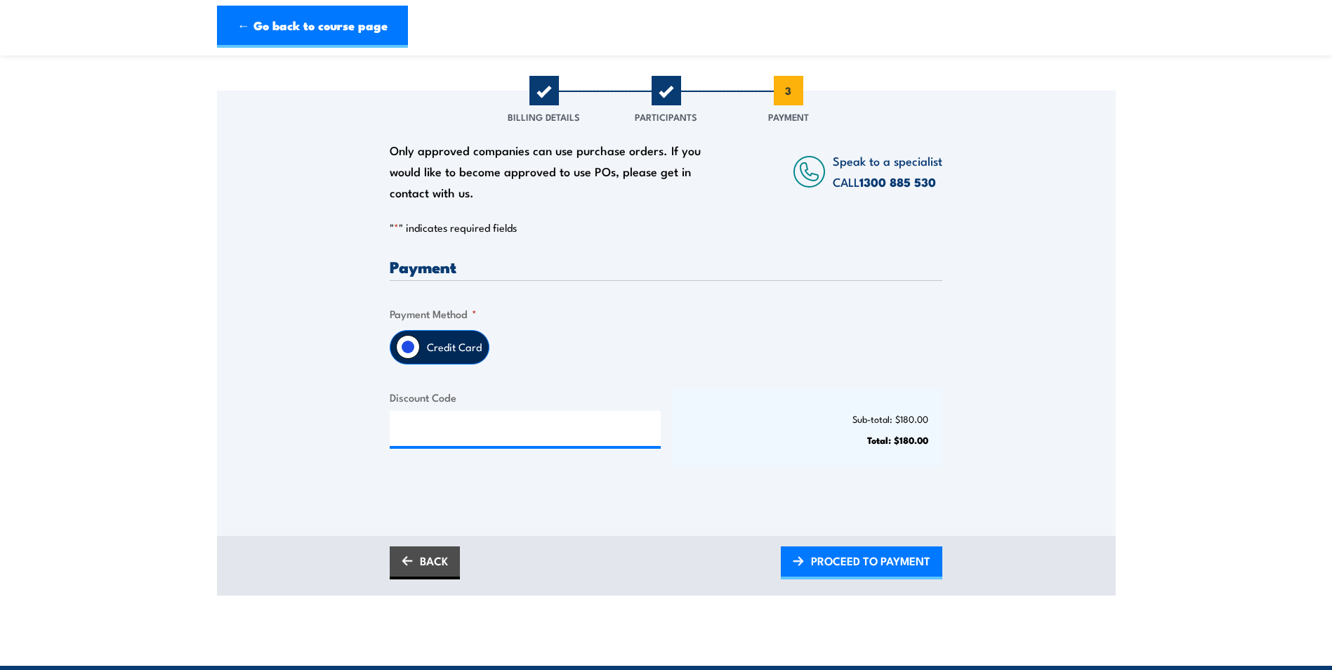
scroll to position [211, 0]
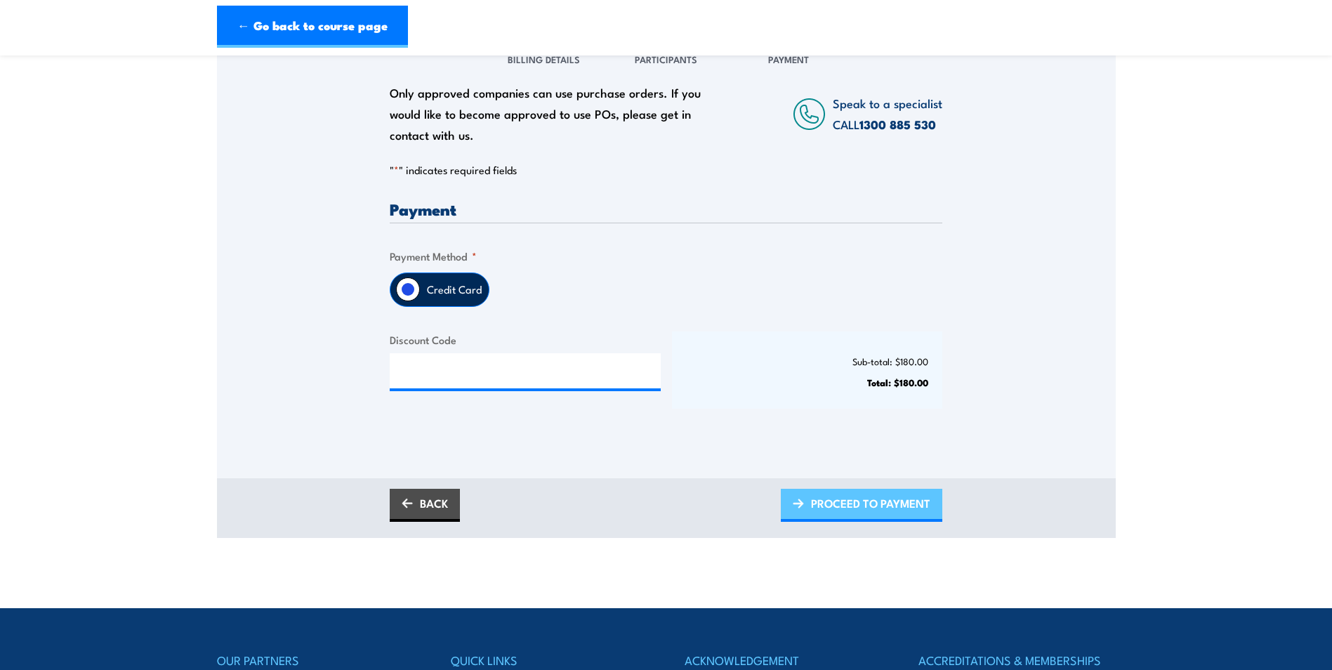
click at [851, 507] on span "PROCEED TO PAYMENT" at bounding box center [870, 502] width 119 height 37
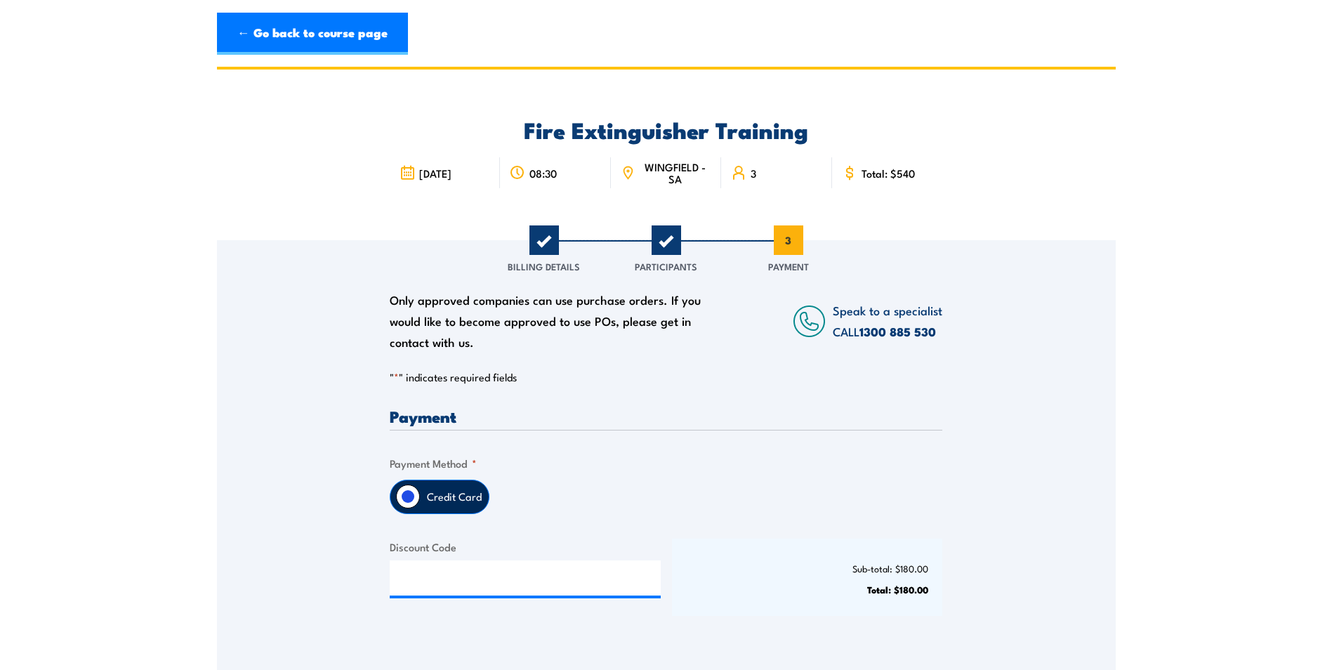
scroll to position [0, 0]
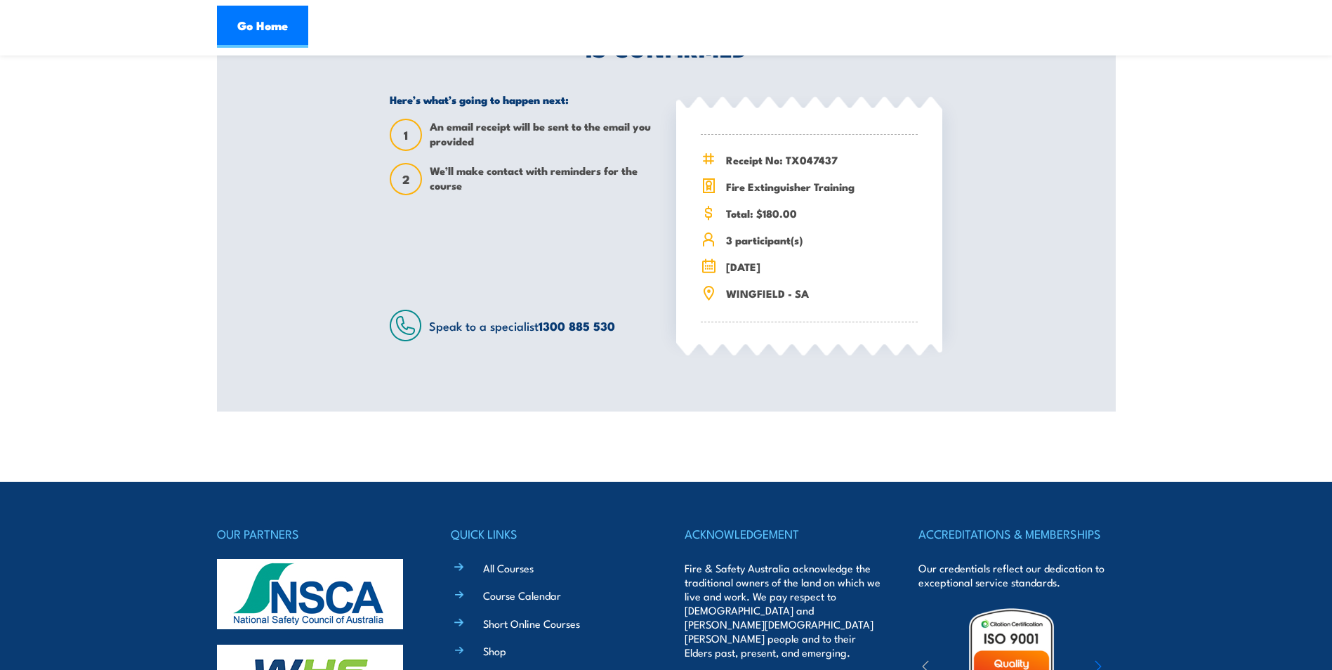
scroll to position [70, 0]
